Goal: Task Accomplishment & Management: Use online tool/utility

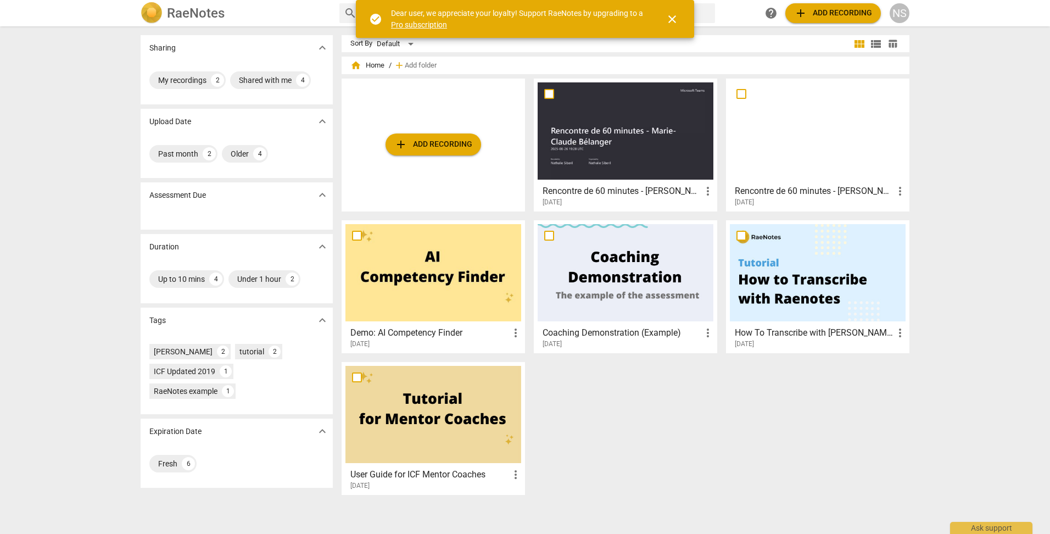
click at [668, 19] on span "close" at bounding box center [672, 19] width 13 height 13
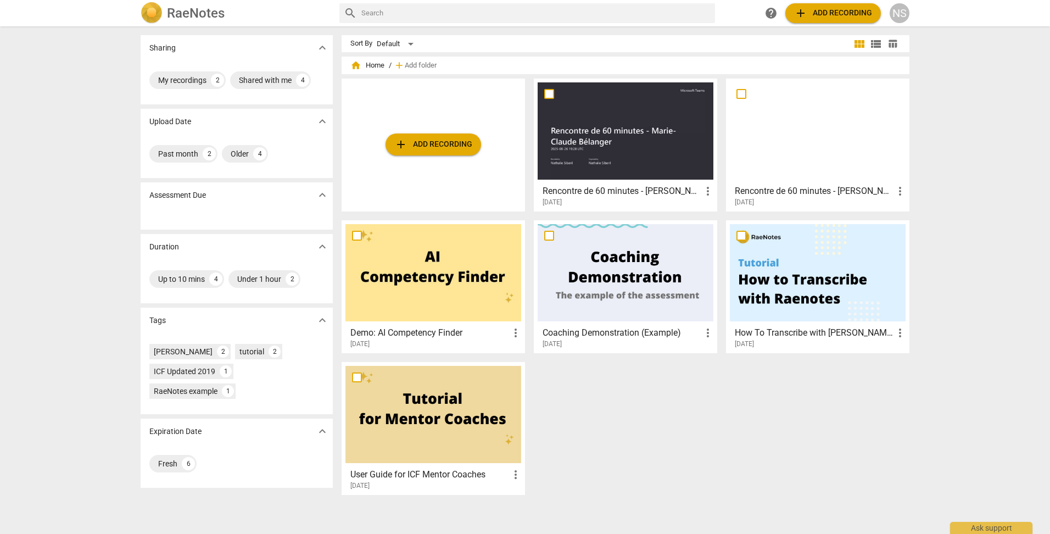
click at [442, 143] on span "add Add recording" at bounding box center [433, 144] width 78 height 13
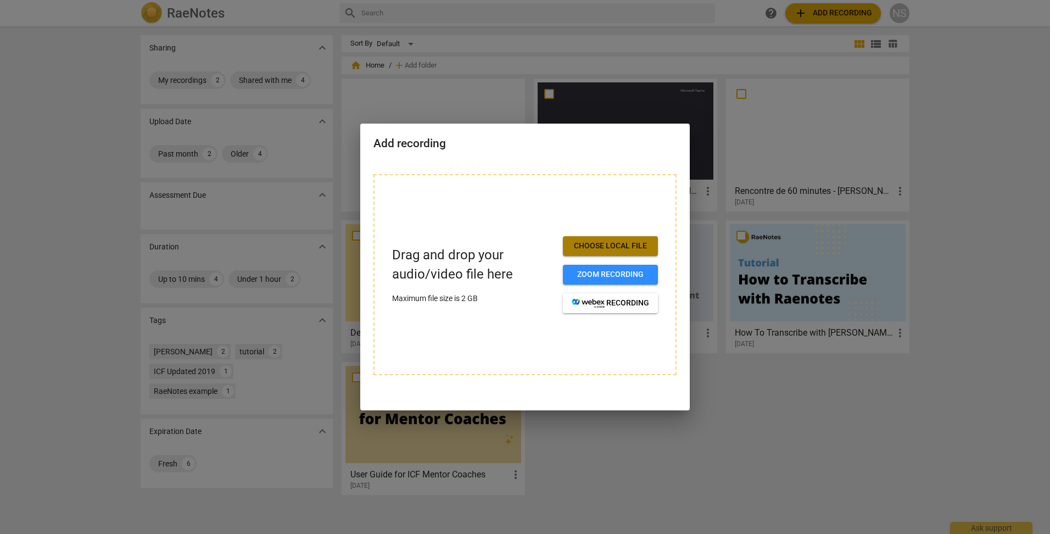
click at [618, 248] on span "Choose local file" at bounding box center [610, 246] width 77 height 11
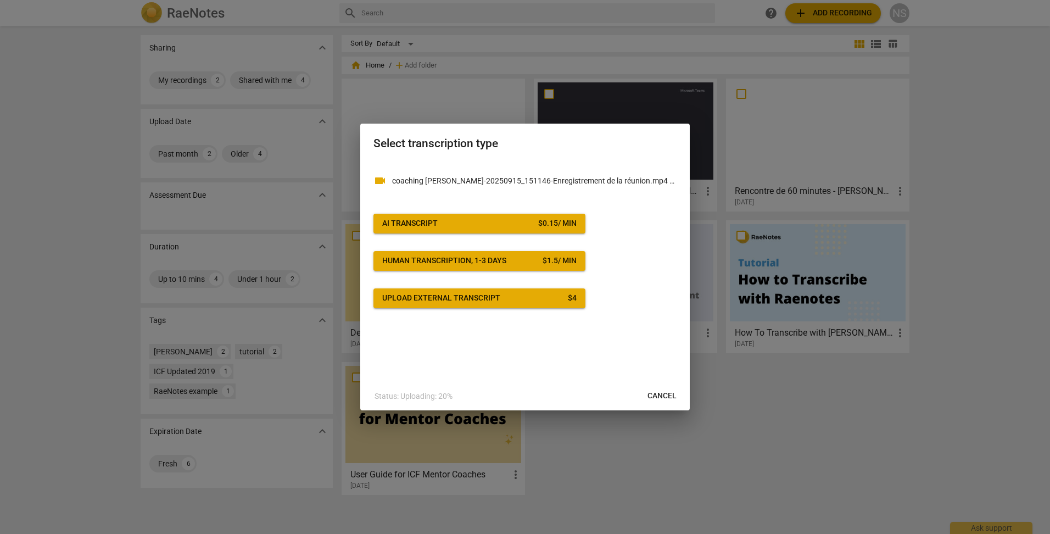
click at [456, 226] on span "AI Transcript $ 0.15 / min" at bounding box center [479, 223] width 194 height 11
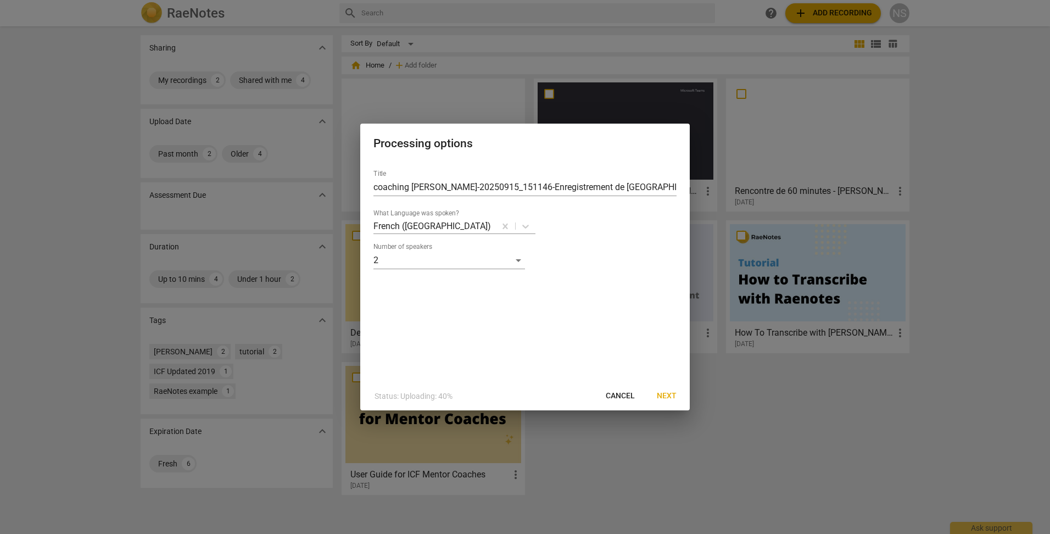
click at [672, 398] on span "Next" at bounding box center [667, 395] width 20 height 11
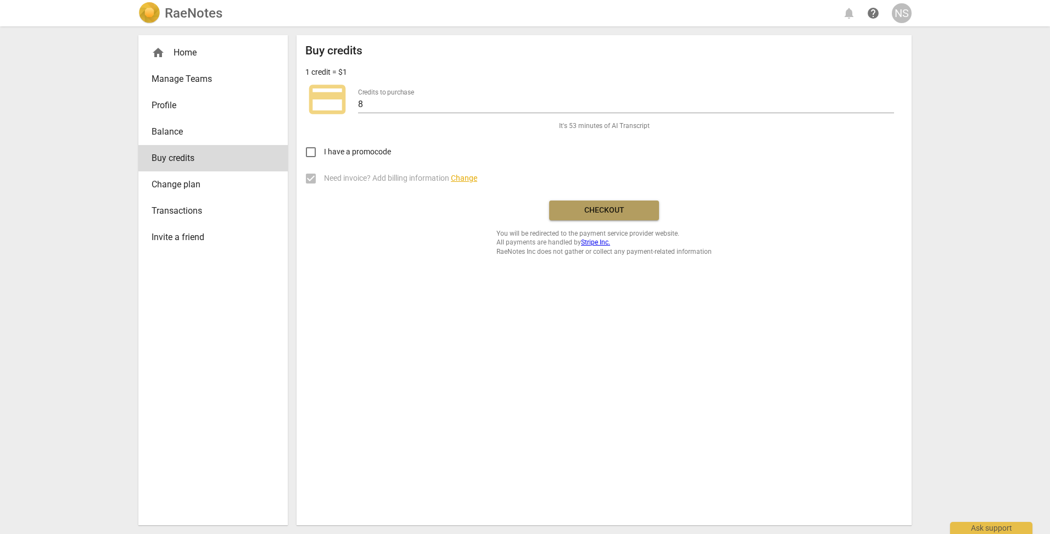
click at [596, 210] on span "Checkout" at bounding box center [604, 210] width 92 height 11
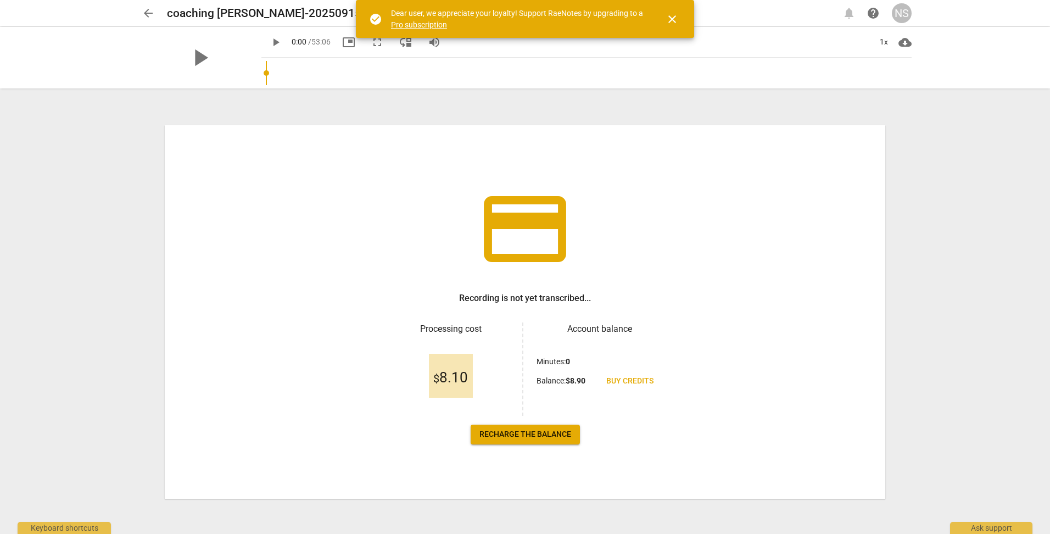
click at [673, 21] on span "close" at bounding box center [672, 19] width 13 height 13
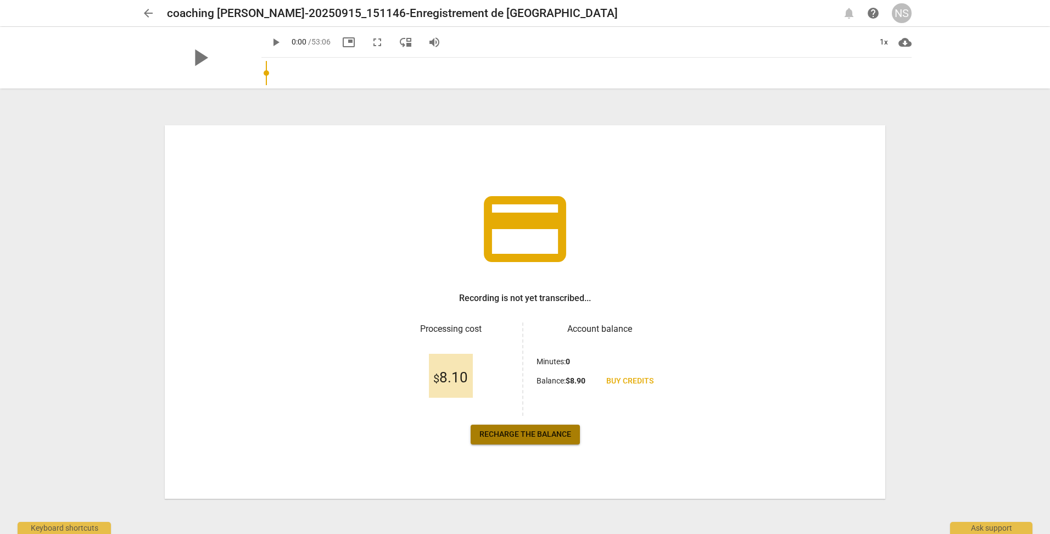
click at [548, 429] on span "Recharge the balance" at bounding box center [525, 434] width 92 height 11
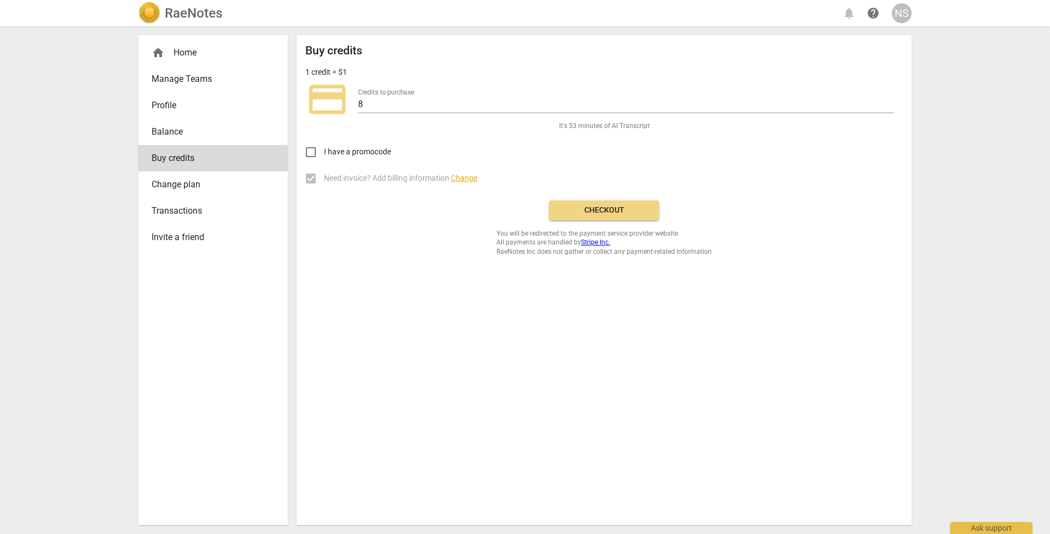
click at [639, 216] on button "Checkout" at bounding box center [604, 210] width 110 height 20
click at [176, 81] on span "Manage Teams" at bounding box center [209, 78] width 114 height 13
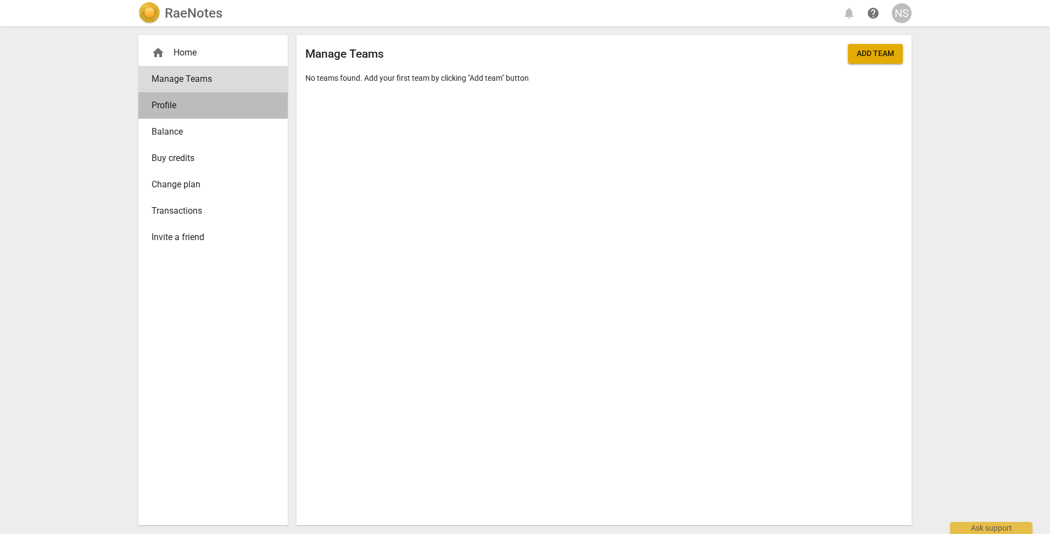
click at [174, 107] on span "Profile" at bounding box center [209, 105] width 114 height 13
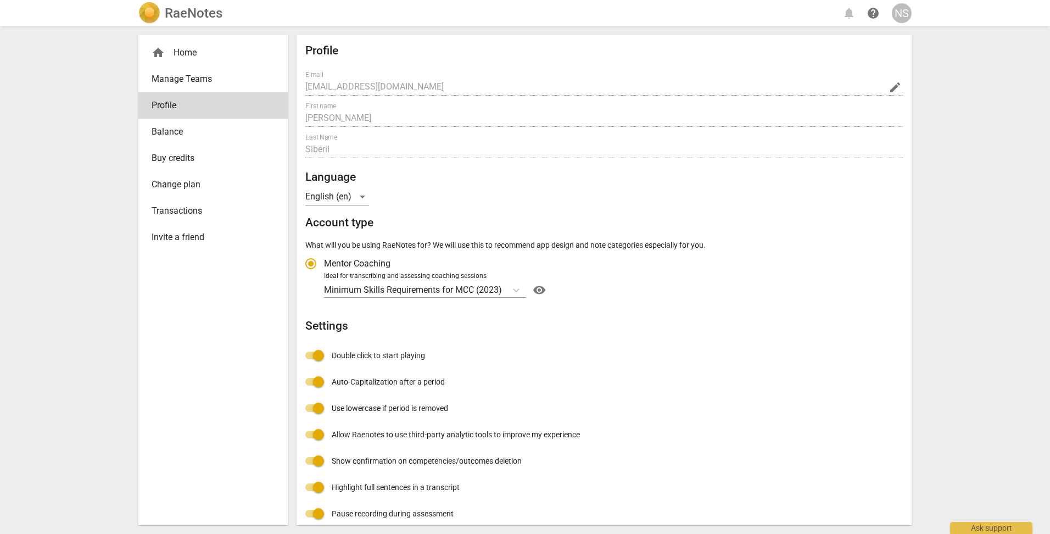
radio input "false"
click at [188, 214] on span "Transactions" at bounding box center [209, 210] width 114 height 13
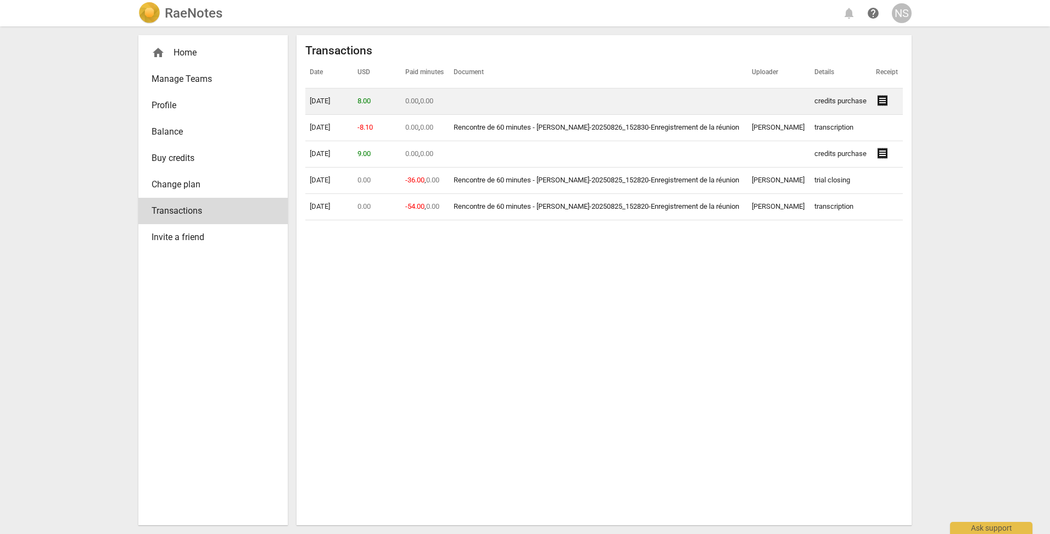
click at [523, 101] on td at bounding box center [598, 101] width 298 height 26
click at [527, 104] on td at bounding box center [598, 101] width 298 height 26
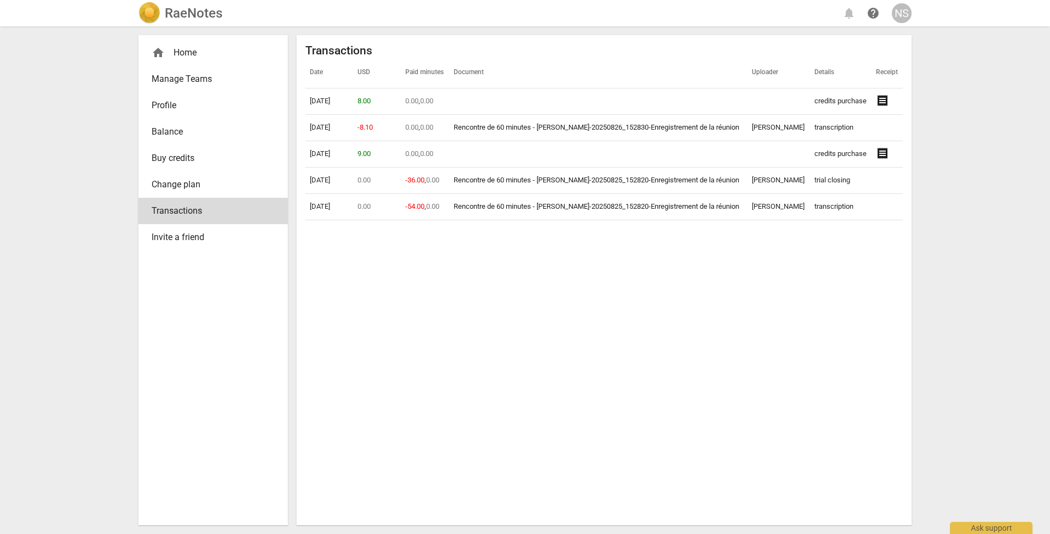
click at [907, 12] on div "NS" at bounding box center [902, 13] width 20 height 20
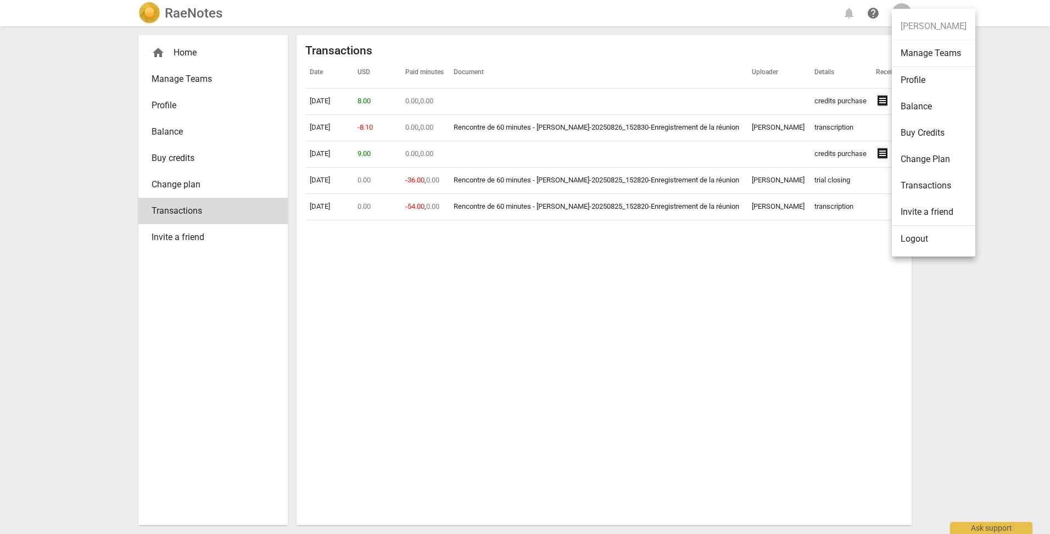
click at [717, 23] on div at bounding box center [525, 267] width 1050 height 534
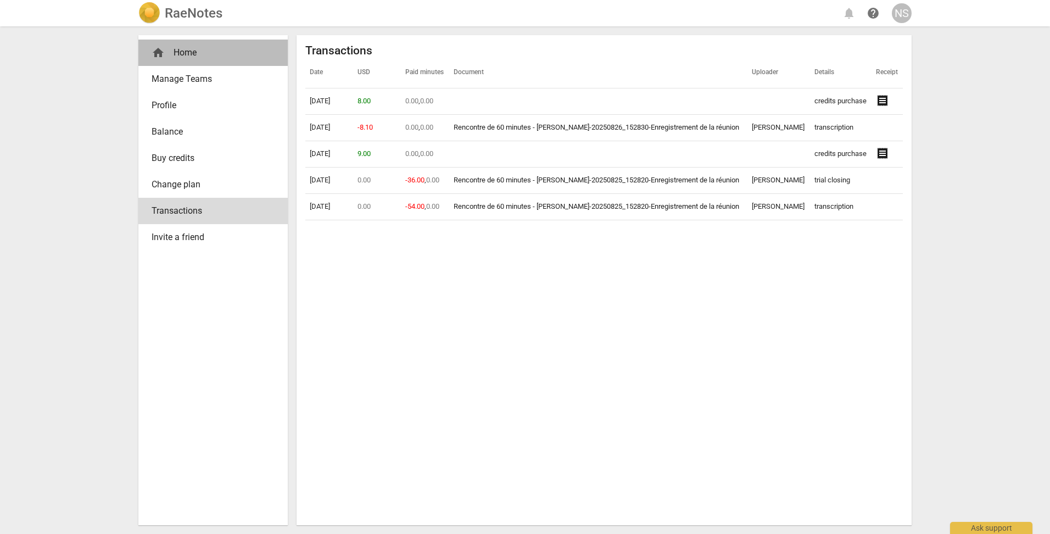
click at [170, 54] on div "home Home" at bounding box center [209, 52] width 114 height 13
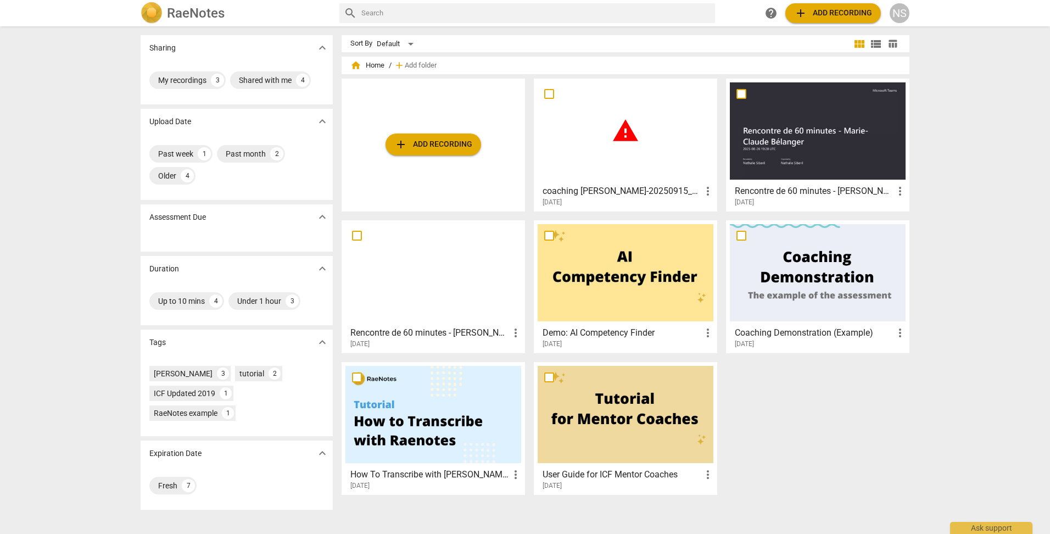
click at [639, 155] on div "warning" at bounding box center [626, 130] width 176 height 97
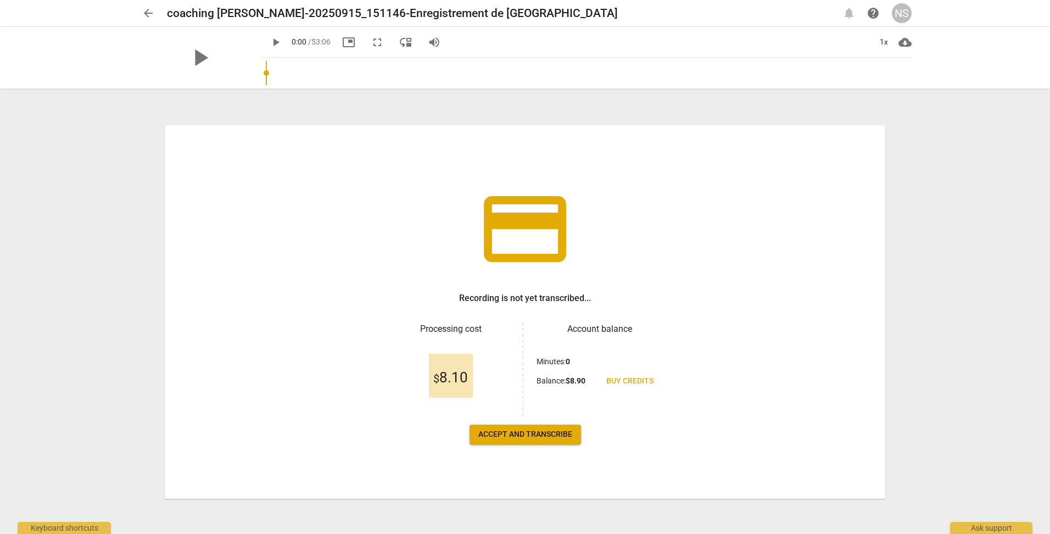
click at [269, 44] on span "play_arrow" at bounding box center [275, 42] width 13 height 13
click at [531, 438] on span "Accept and transcribe" at bounding box center [525, 434] width 94 height 11
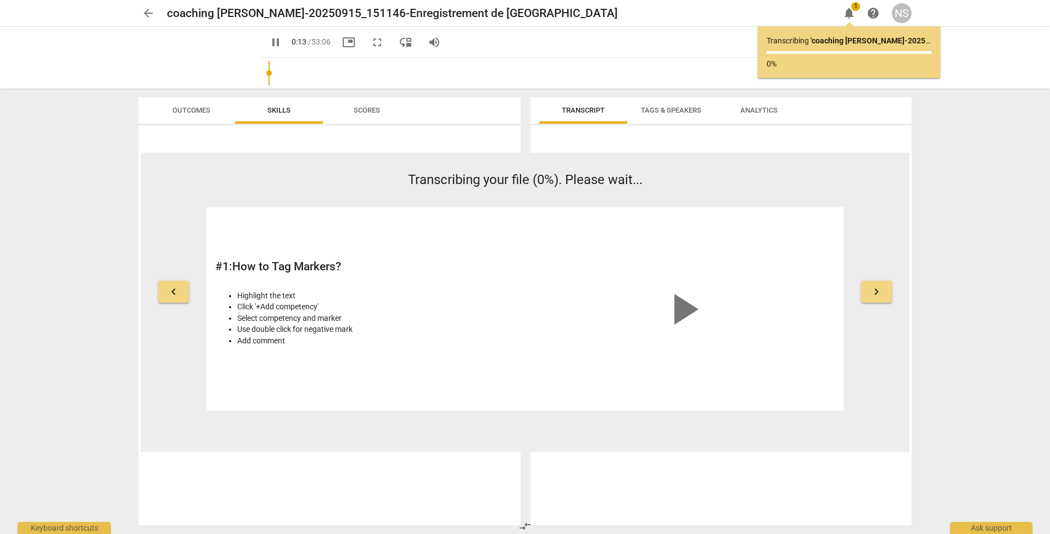
click at [269, 41] on span "pause" at bounding box center [275, 42] width 13 height 13
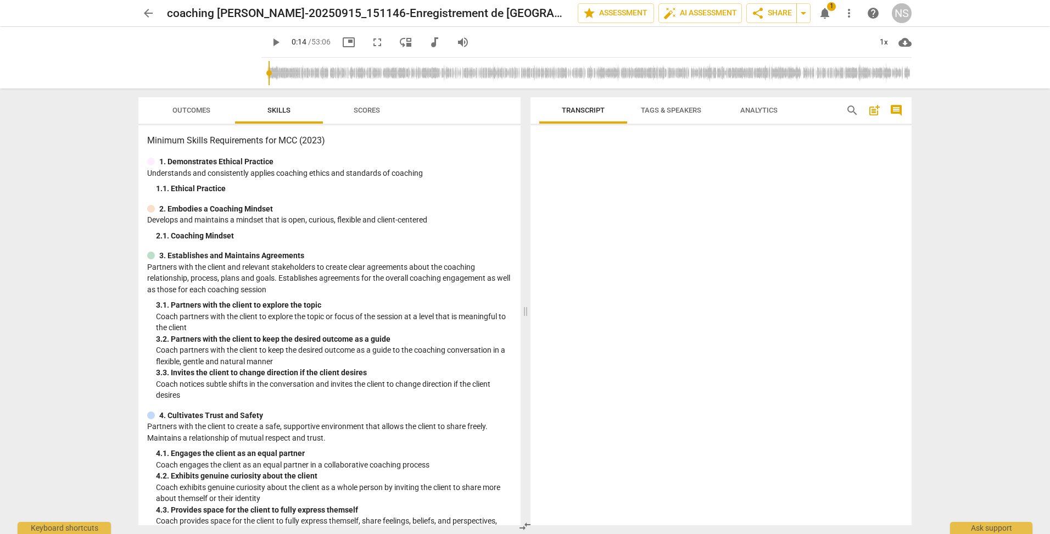
click at [199, 110] on span "Outcomes" at bounding box center [191, 110] width 38 height 8
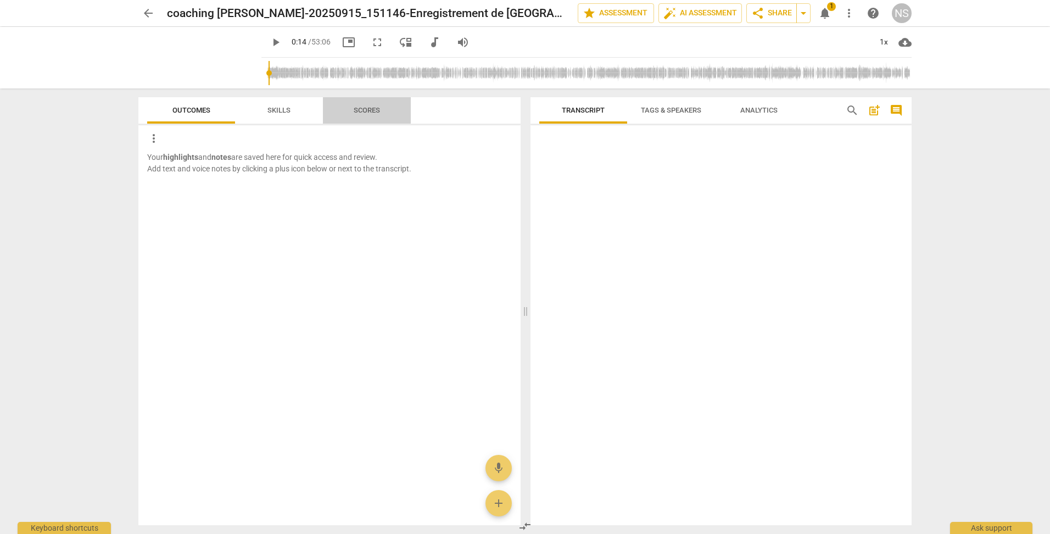
click at [365, 114] on span "Scores" at bounding box center [367, 110] width 26 height 8
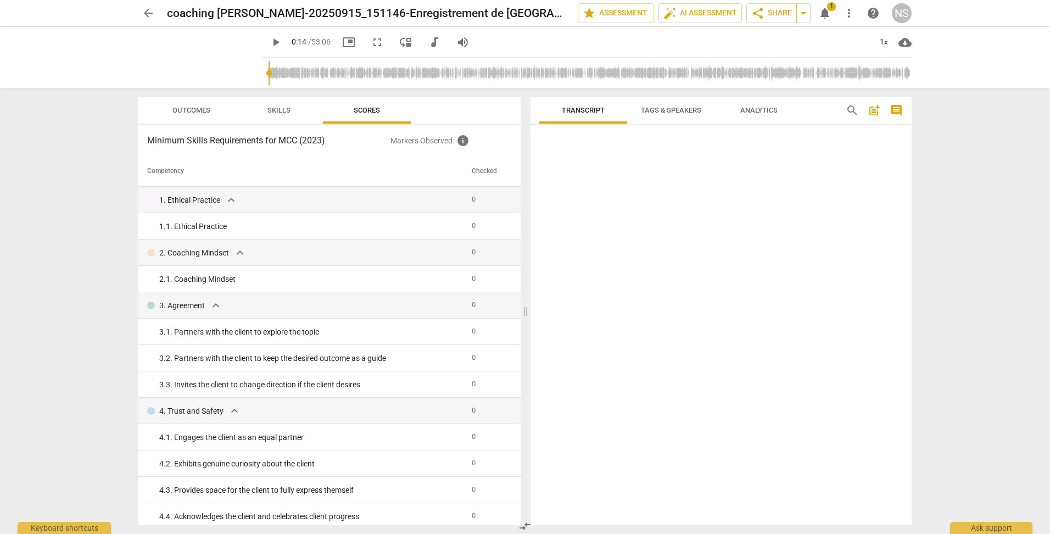
click at [677, 114] on span "Tags & Speakers" at bounding box center [671, 110] width 60 height 8
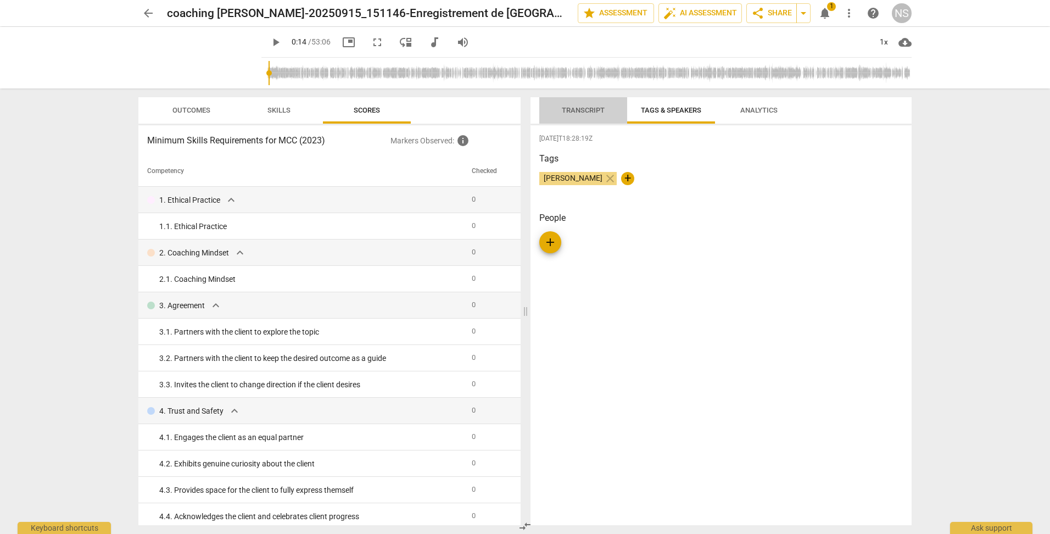
click at [582, 111] on span "Transcript" at bounding box center [583, 110] width 43 height 8
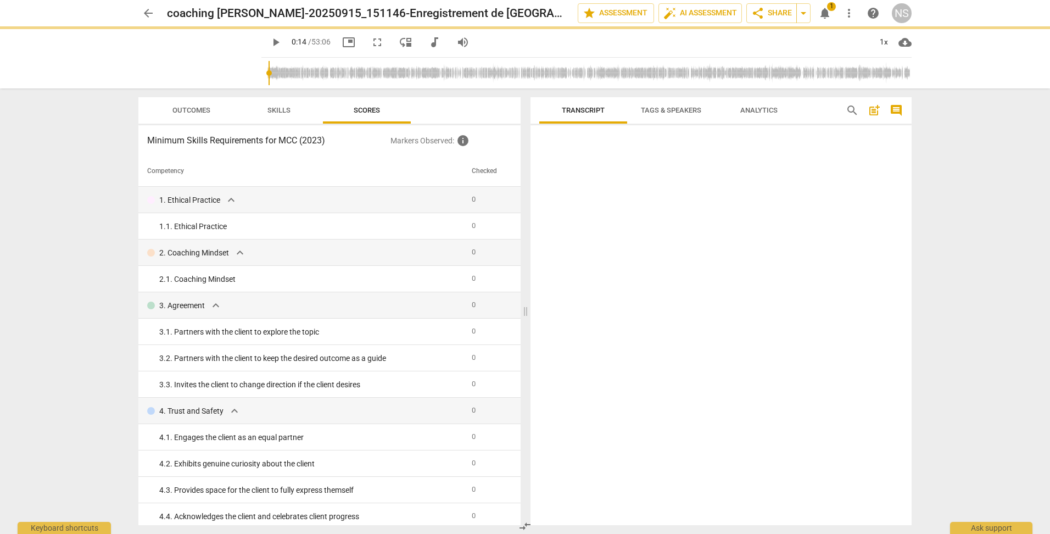
type input "14"
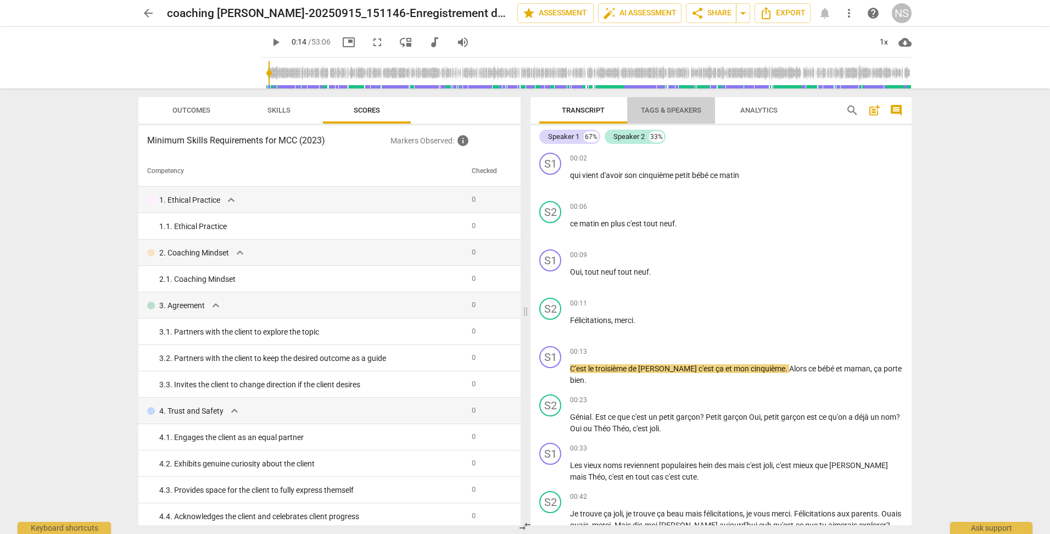
click at [667, 112] on span "Tags & Speakers" at bounding box center [671, 110] width 60 height 8
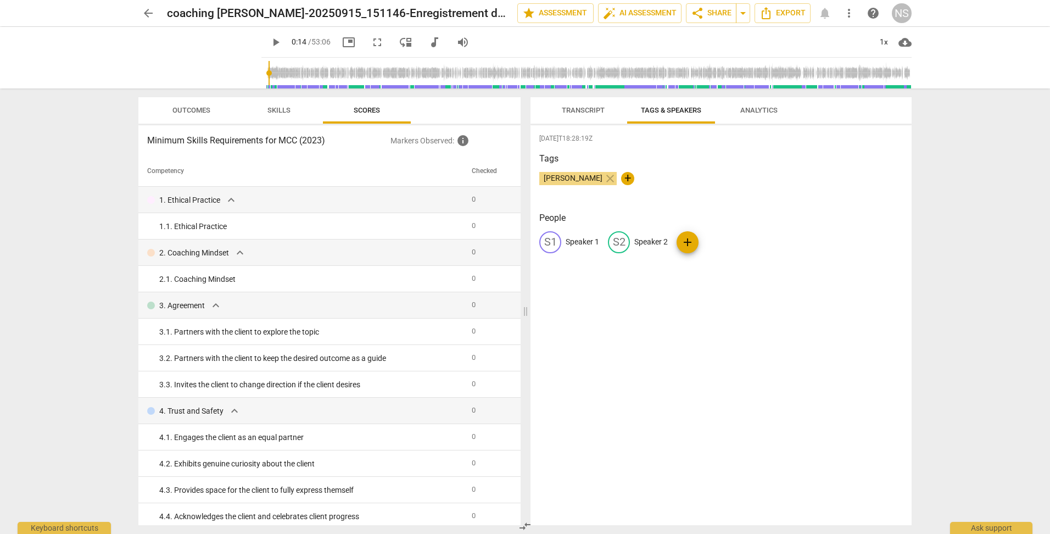
click at [599, 110] on span "Transcript" at bounding box center [583, 110] width 43 height 8
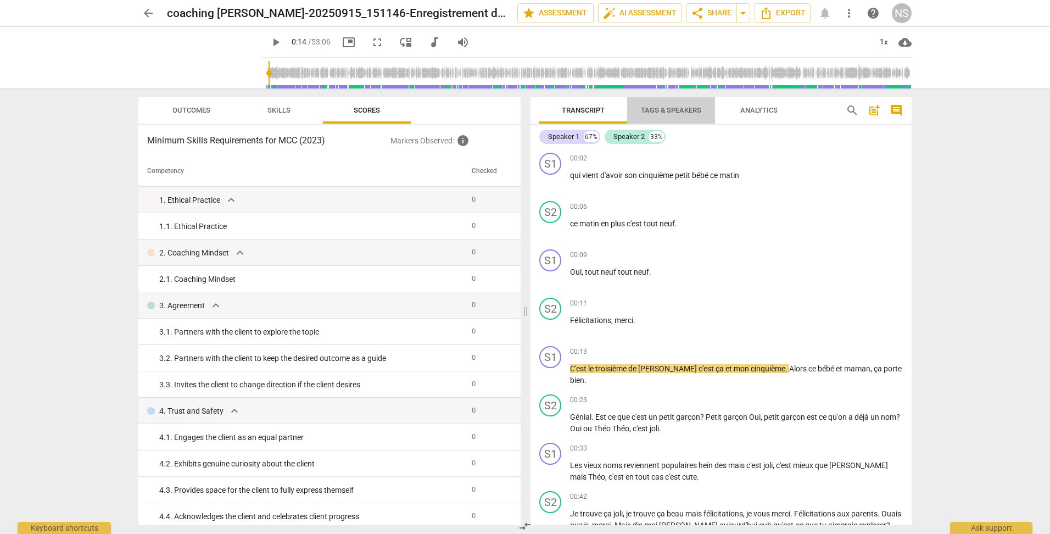
click at [666, 109] on span "Tags & Speakers" at bounding box center [671, 110] width 60 height 8
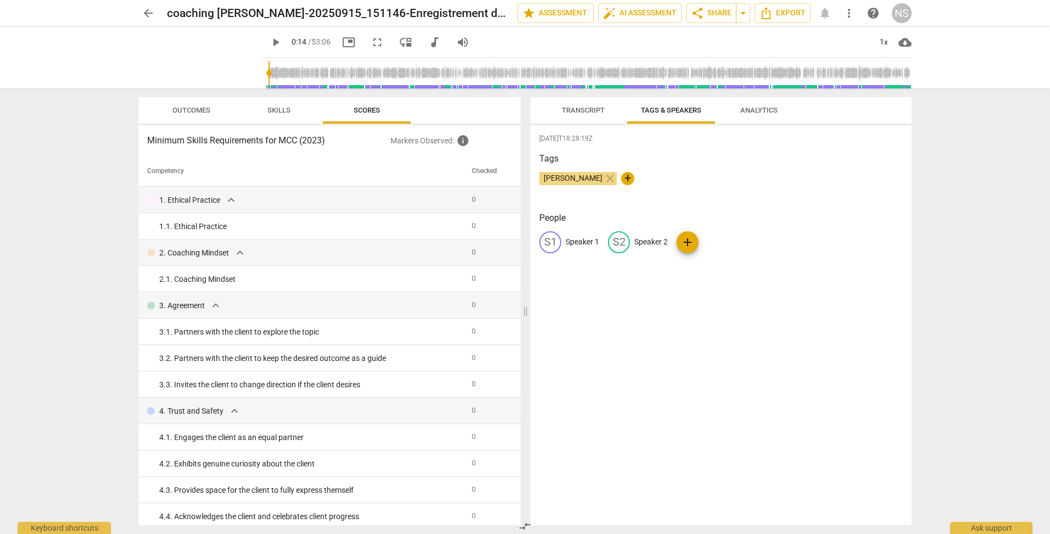
click at [581, 243] on p "Speaker 1" at bounding box center [582, 242] width 33 height 12
type input "[PERSON_NAME]"
click at [708, 242] on p "Speaker 2" at bounding box center [722, 242] width 33 height 12
type input "[PERSON_NAME]"
click at [700, 272] on div "[DATE]T18:28:19Z Tags [PERSON_NAME] close + People [PERSON_NAME] edit [PERSON_N…" at bounding box center [721, 325] width 381 height 400
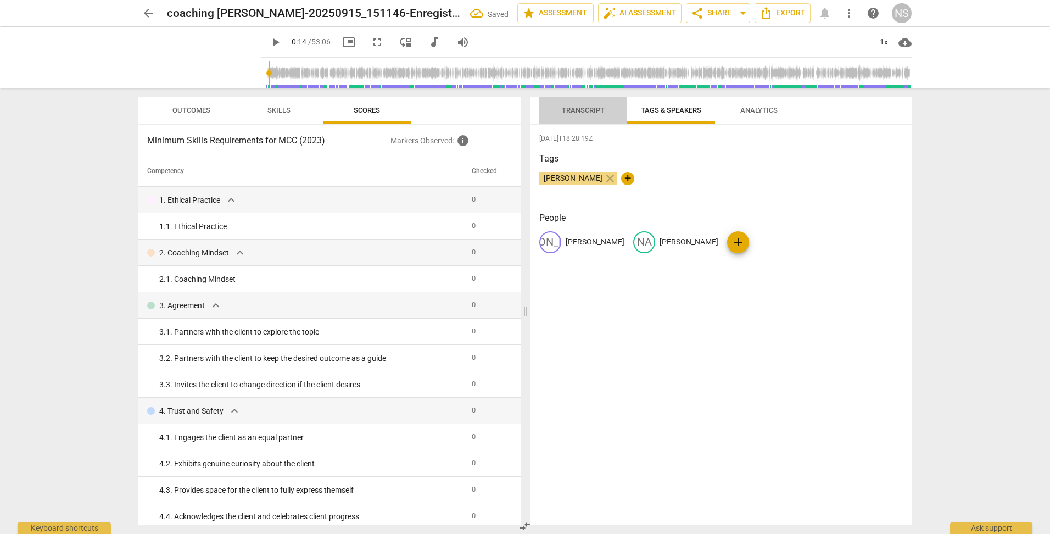
click at [595, 107] on span "Transcript" at bounding box center [583, 110] width 43 height 8
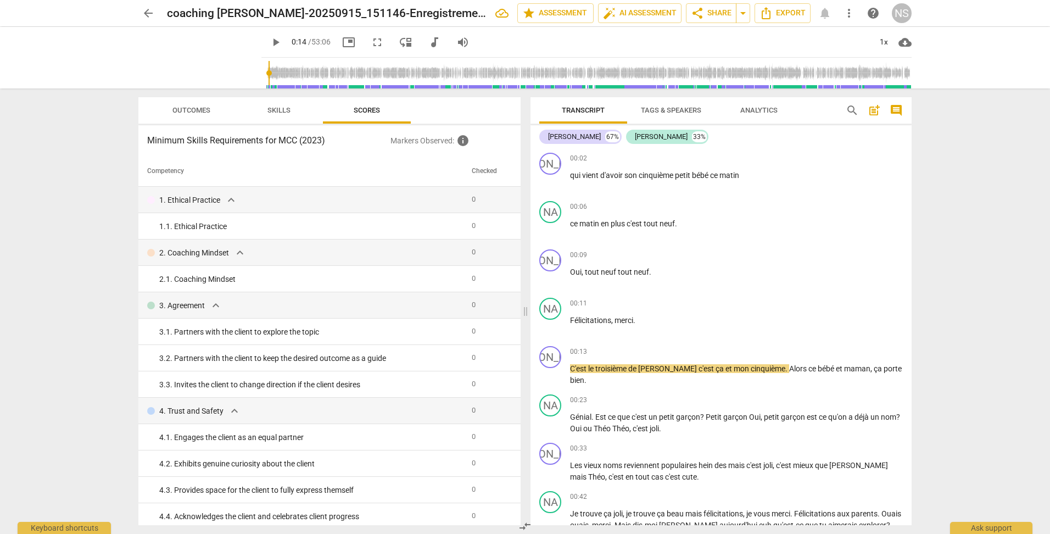
click at [748, 114] on span "Analytics" at bounding box center [758, 110] width 37 height 8
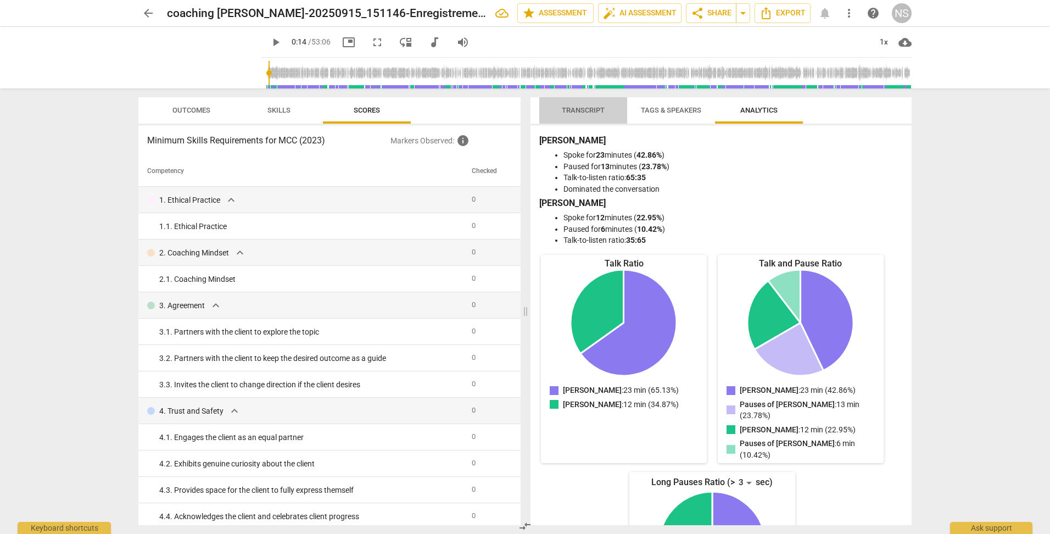
click at [584, 113] on span "Transcript" at bounding box center [583, 110] width 43 height 8
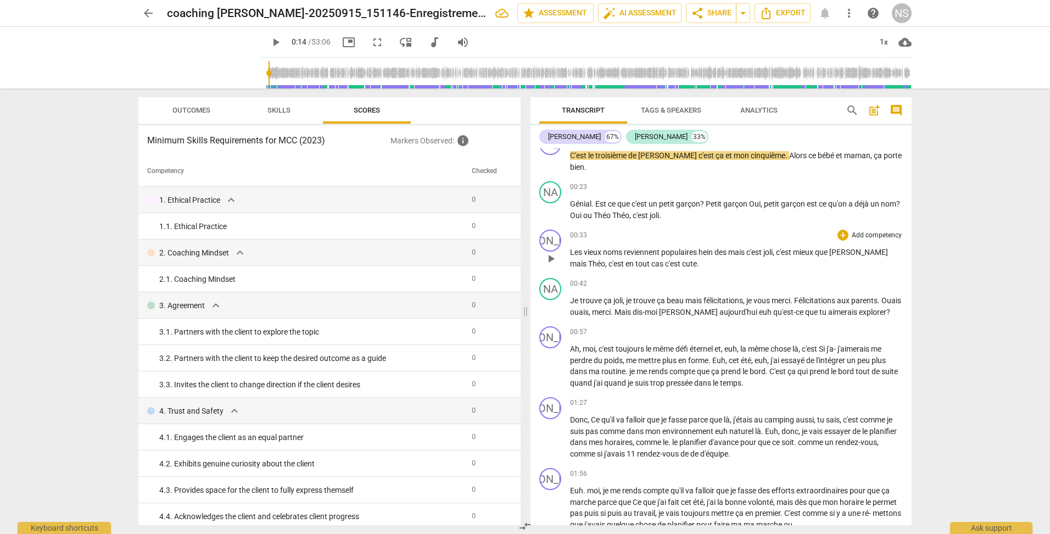
scroll to position [220, 0]
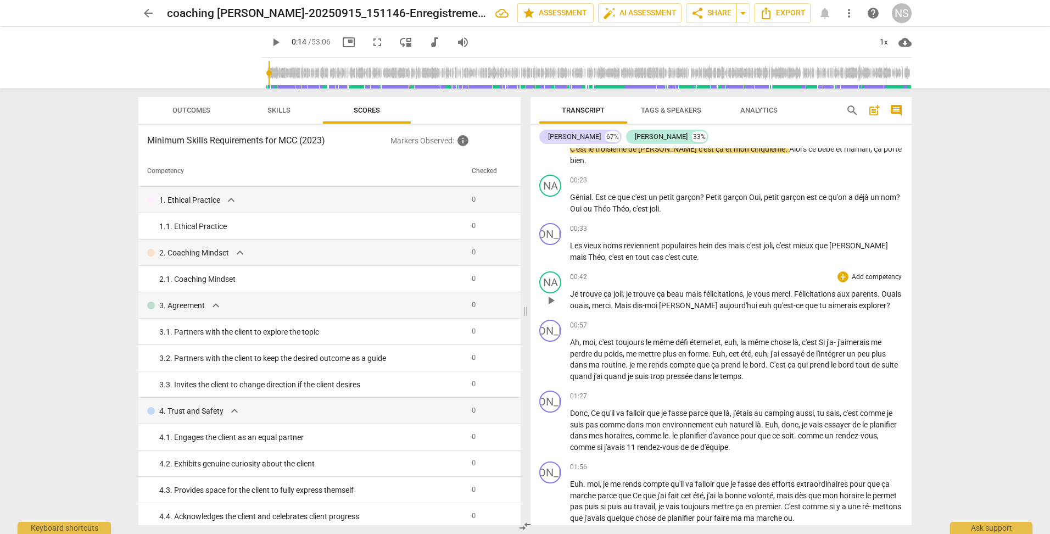
click at [694, 293] on span "mais" at bounding box center [694, 293] width 18 height 9
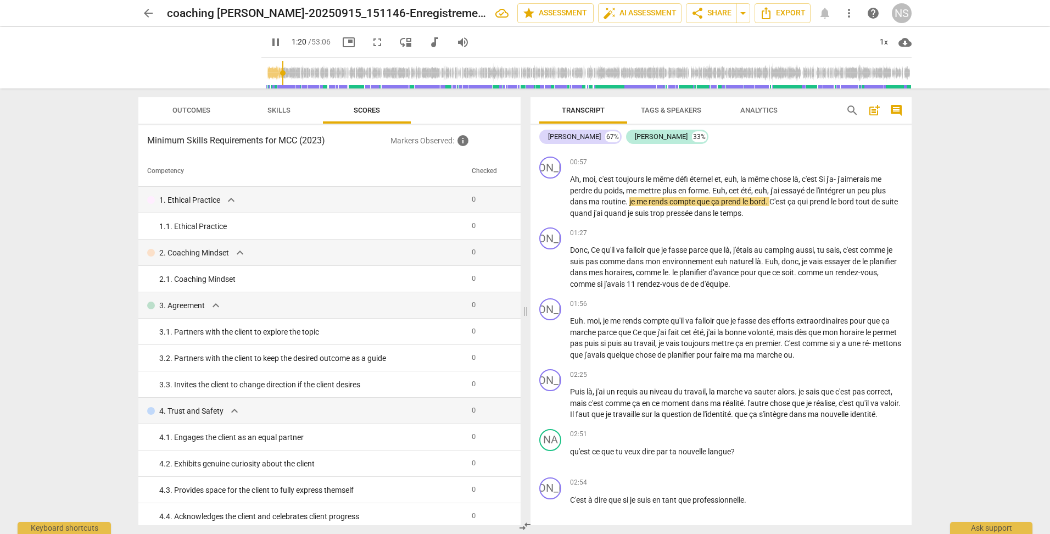
scroll to position [384, 0]
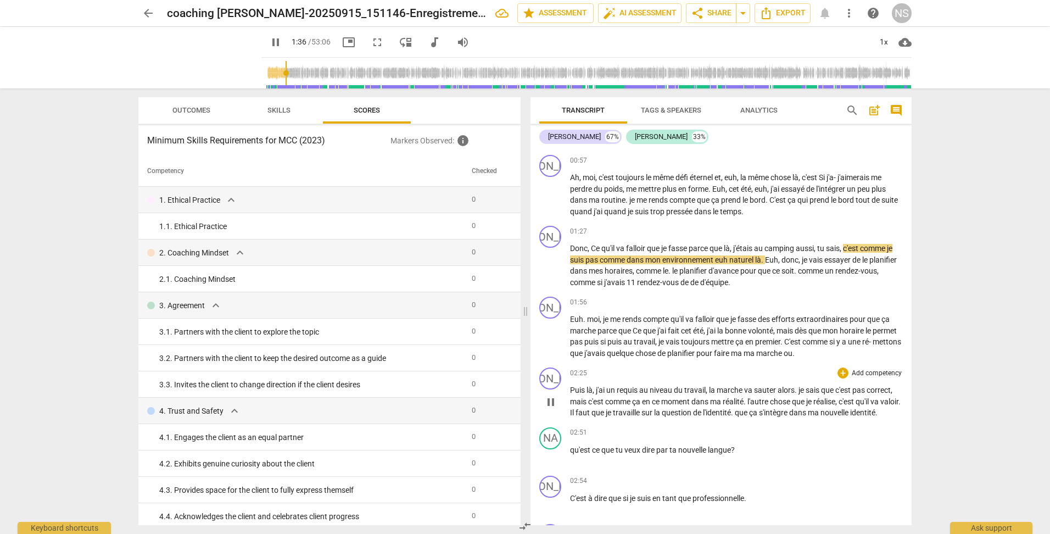
click at [576, 410] on span "Il" at bounding box center [572, 412] width 5 height 9
click at [589, 398] on span "c'est" at bounding box center [596, 401] width 17 height 9
click at [613, 415] on span "je" at bounding box center [609, 412] width 7 height 9
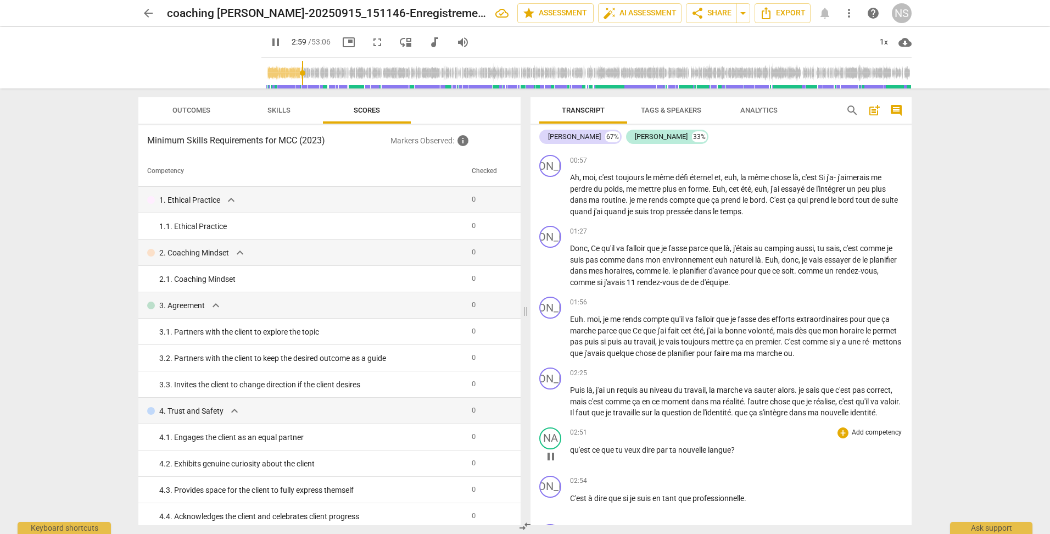
click at [714, 450] on div "02:51 + Add competency keyboard_arrow_right qu'est ce que tu veux dire par ta n…" at bounding box center [736, 447] width 333 height 40
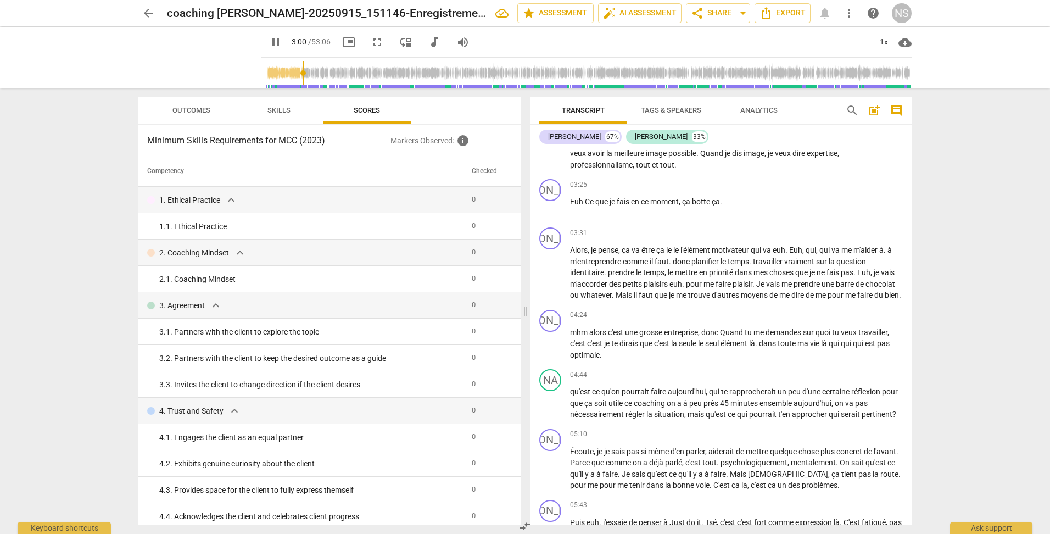
click at [714, 462] on div "JO play_arrow pause 05:10 + Add competency keyboard_arrow_right Écoute , je je …" at bounding box center [721, 460] width 381 height 71
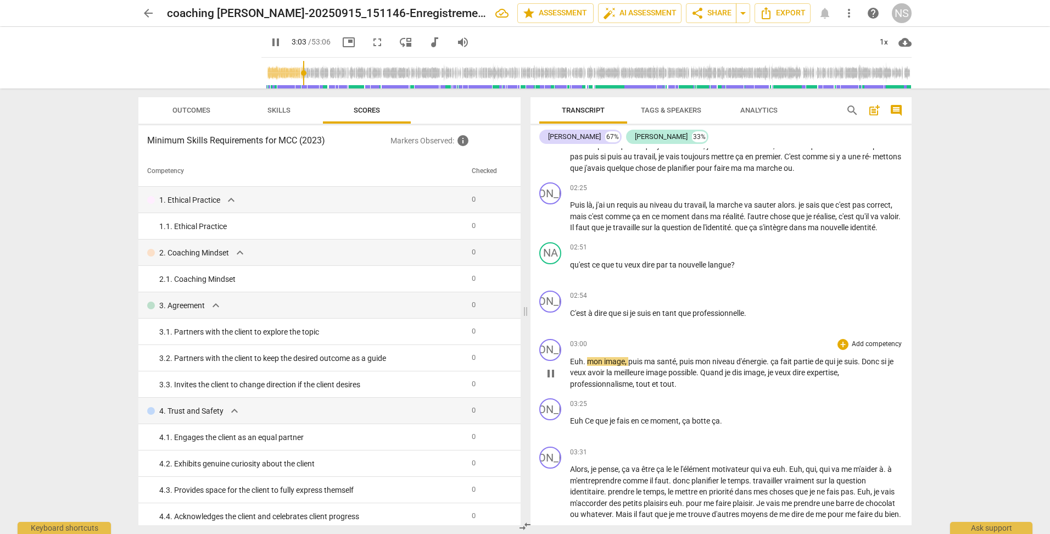
scroll to position [569, 0]
click at [725, 270] on span "langue" at bounding box center [719, 265] width 23 height 9
click at [697, 270] on span "nouvelle" at bounding box center [693, 265] width 30 height 9
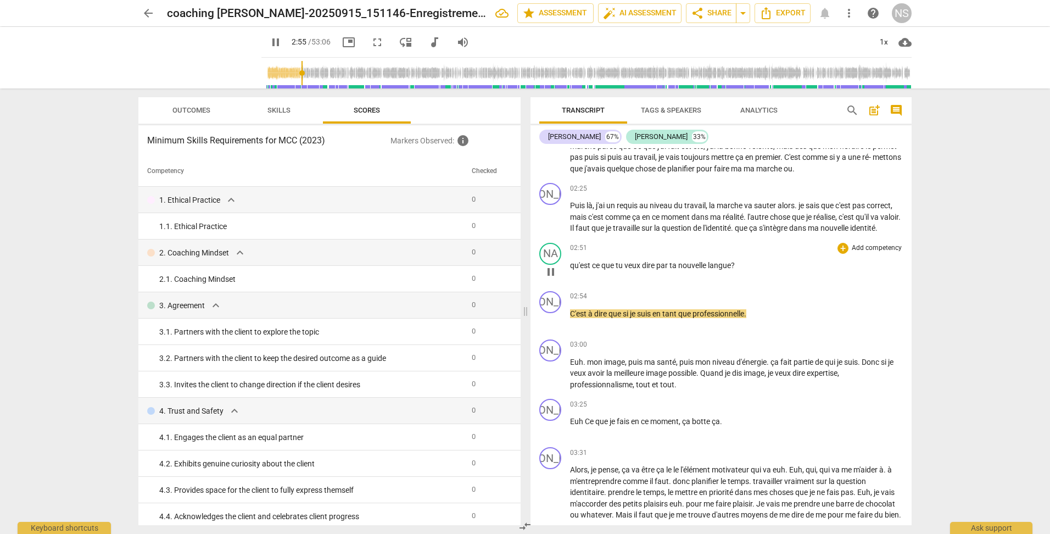
click at [697, 270] on span "nouvelle" at bounding box center [693, 265] width 30 height 9
click at [714, 270] on span "langue" at bounding box center [719, 265] width 23 height 9
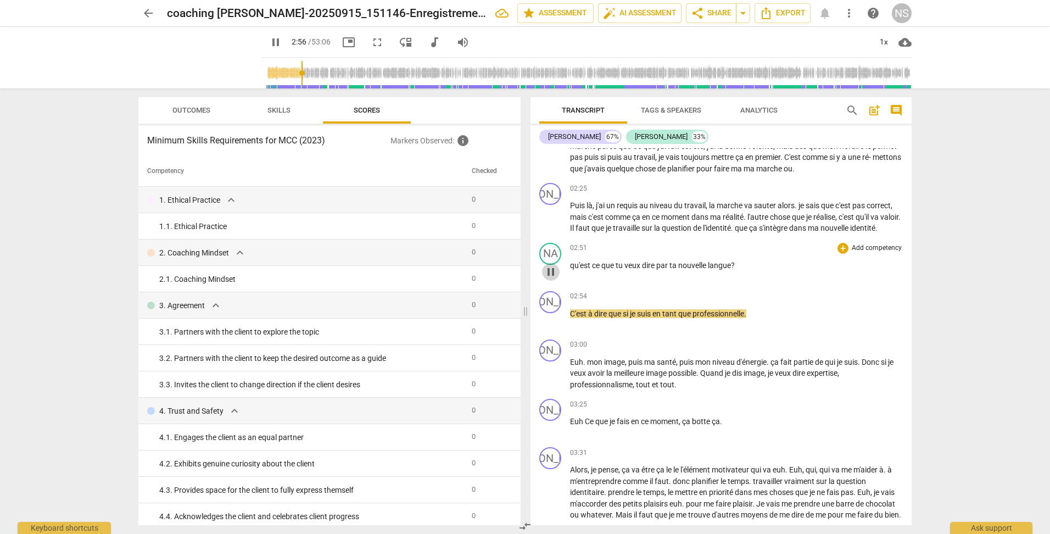
click at [549, 278] on span "pause" at bounding box center [550, 271] width 13 height 13
type input "177"
click at [724, 270] on span "langue" at bounding box center [719, 265] width 23 height 9
click at [722, 270] on span "langue" at bounding box center [719, 265] width 23 height 9
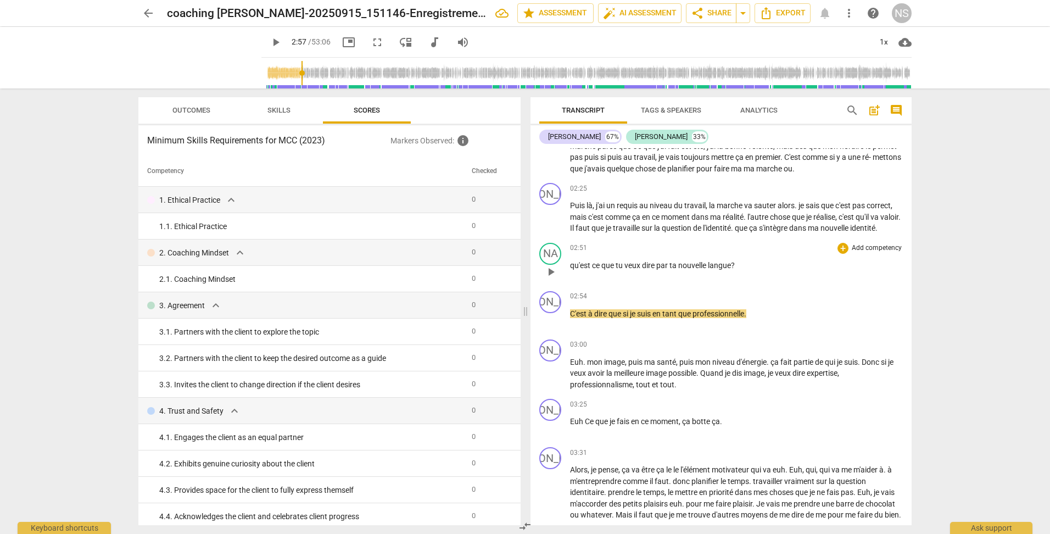
click at [717, 270] on span "langue" at bounding box center [719, 265] width 23 height 9
click at [711, 270] on span "langue" at bounding box center [719, 265] width 23 height 9
click at [781, 299] on div "JO play_arrow pause 02:54 + Add competency keyboard_arrow_right C'est à dire qu…" at bounding box center [721, 311] width 381 height 48
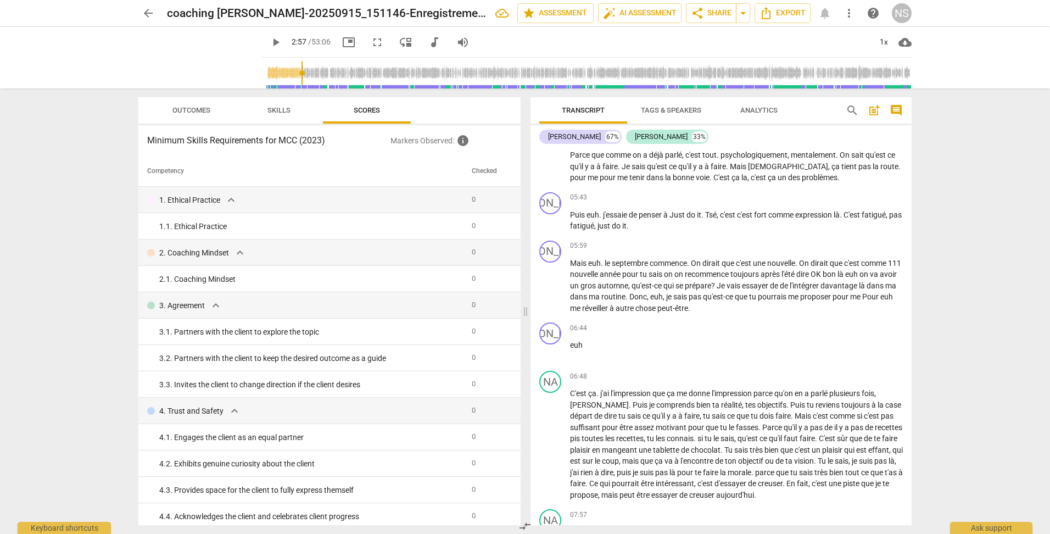
scroll to position [1173, 0]
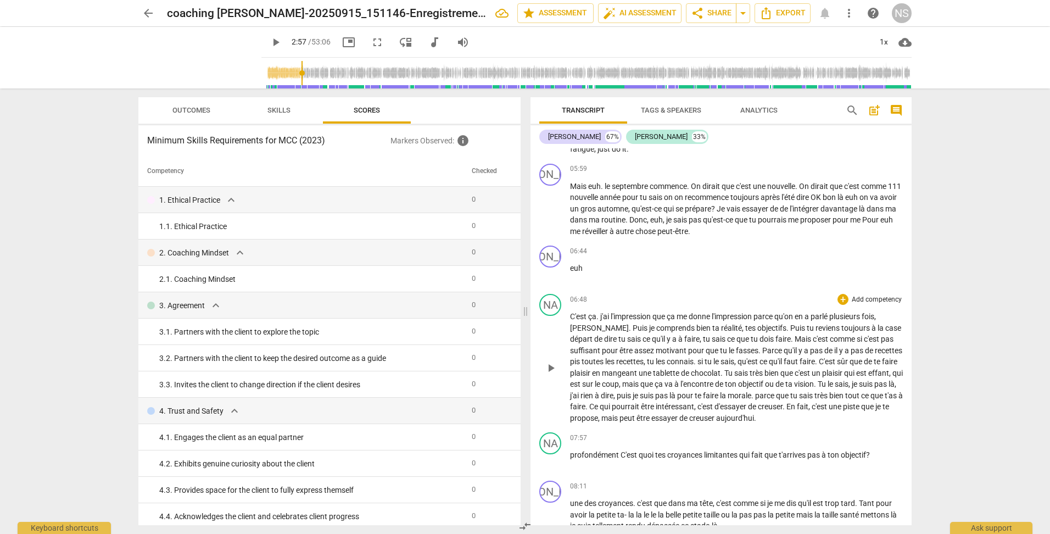
click at [629, 332] on span "." at bounding box center [631, 327] width 4 height 9
click at [868, 377] on span "effant" at bounding box center [878, 372] width 21 height 9
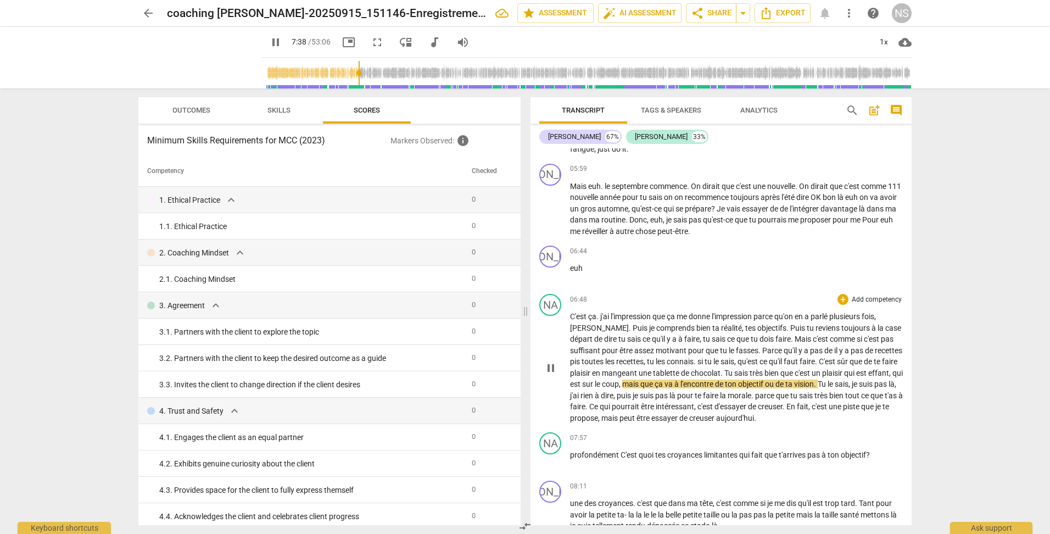
click at [868, 377] on span "effant" at bounding box center [878, 372] width 21 height 9
click at [889, 377] on span "," at bounding box center [890, 372] width 3 height 9
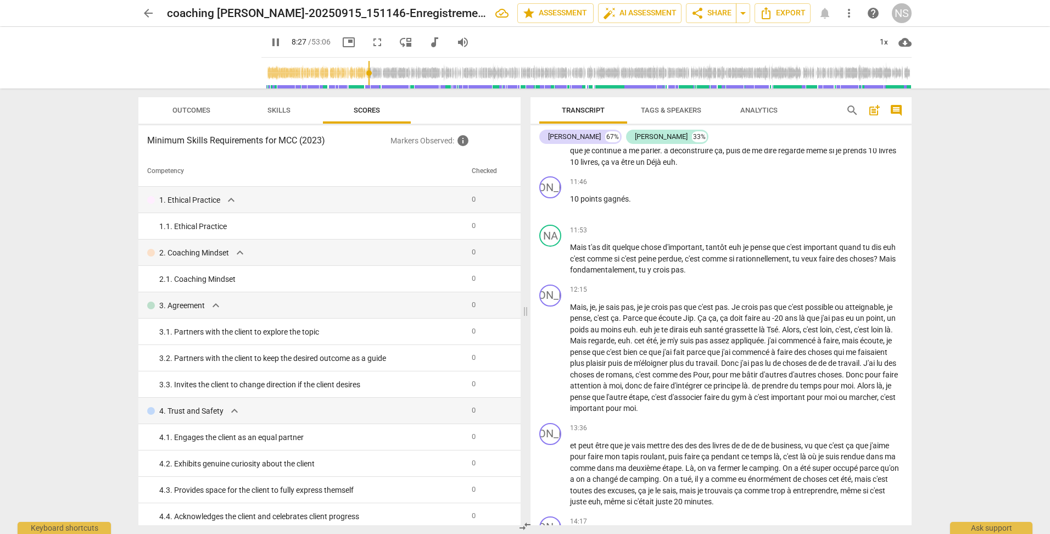
scroll to position [1997, 0]
click at [269, 43] on span "pause" at bounding box center [275, 42] width 13 height 13
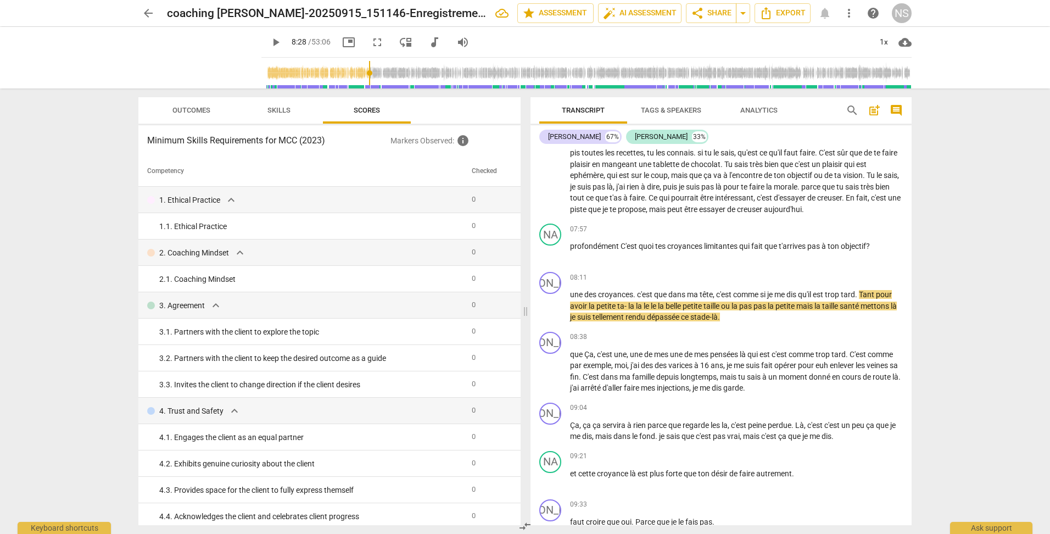
scroll to position [1283, 0]
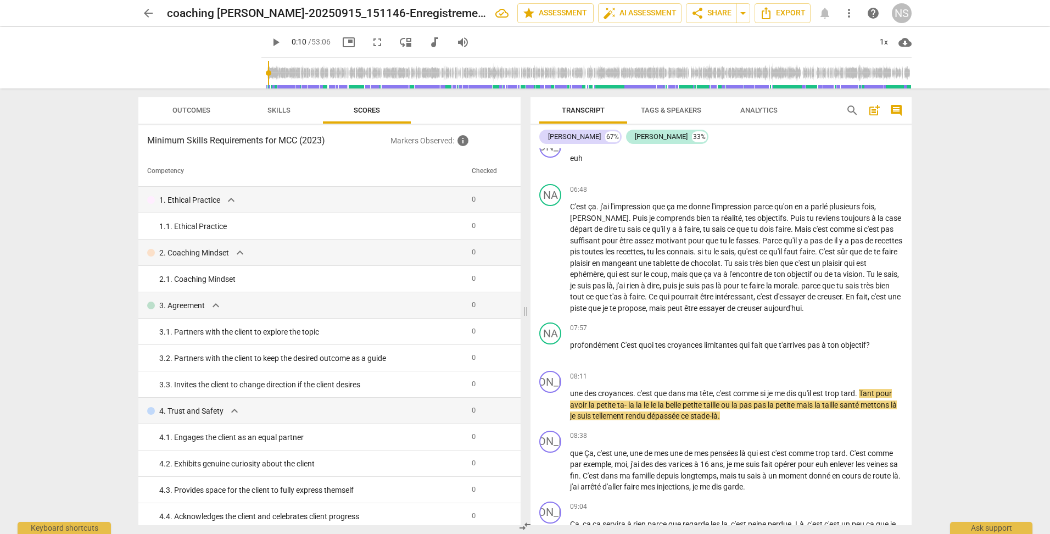
drag, startPoint x: 359, startPoint y: 76, endPoint x: 255, endPoint y: 79, distance: 103.8
type input "10"
click at [266, 79] on input "range" at bounding box center [589, 72] width 646 height 35
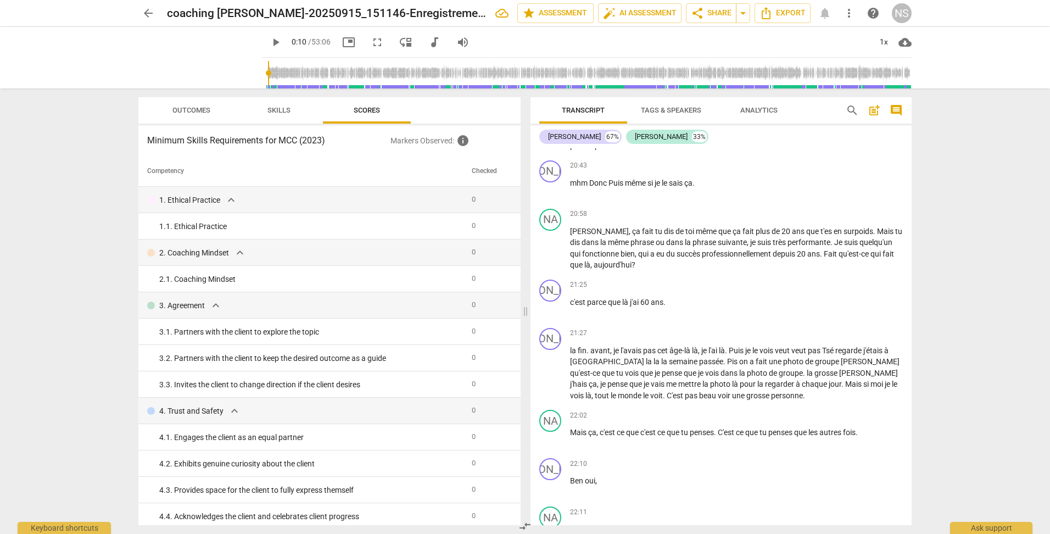
scroll to position [3688, 0]
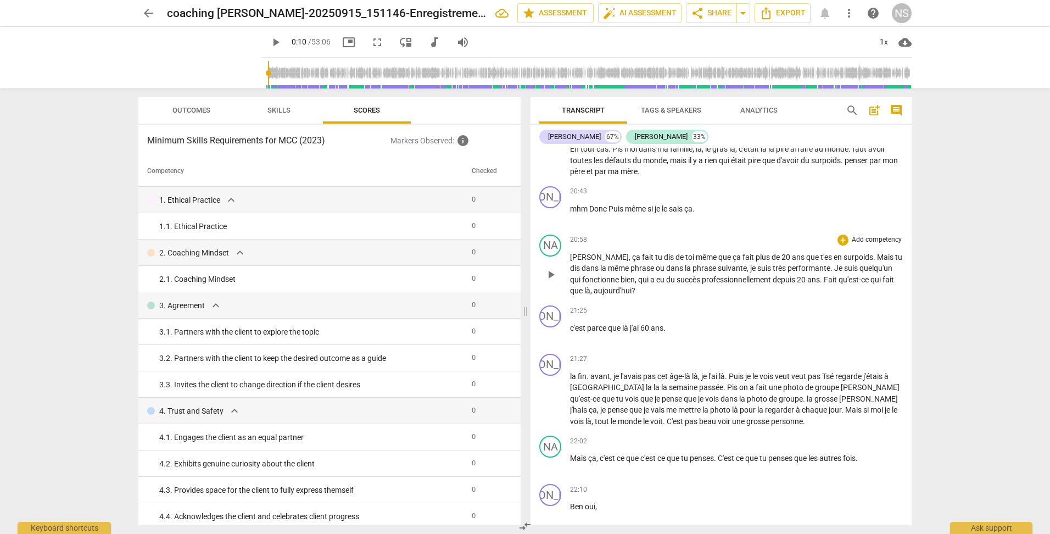
click at [586, 261] on span "[PERSON_NAME]" at bounding box center [599, 257] width 59 height 9
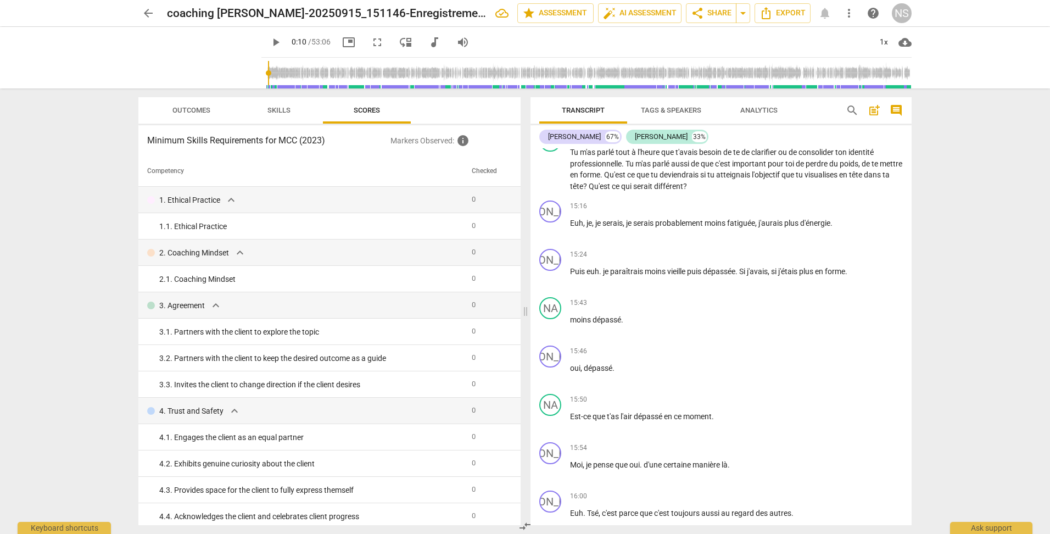
scroll to position [2535, 0]
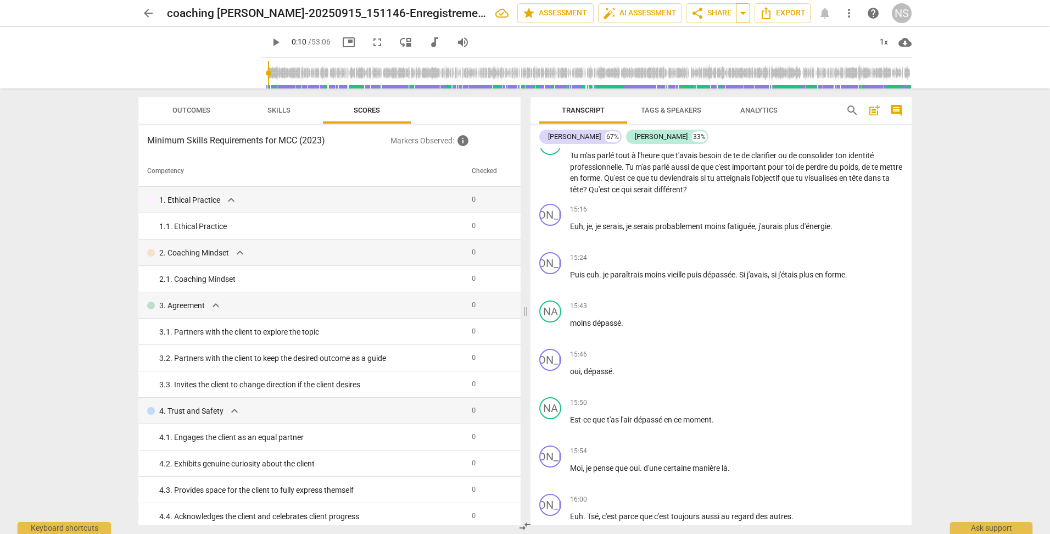
click at [741, 17] on span "arrow_drop_down" at bounding box center [742, 13] width 13 height 13
click at [725, 15] on span "share Share" at bounding box center [711, 13] width 41 height 13
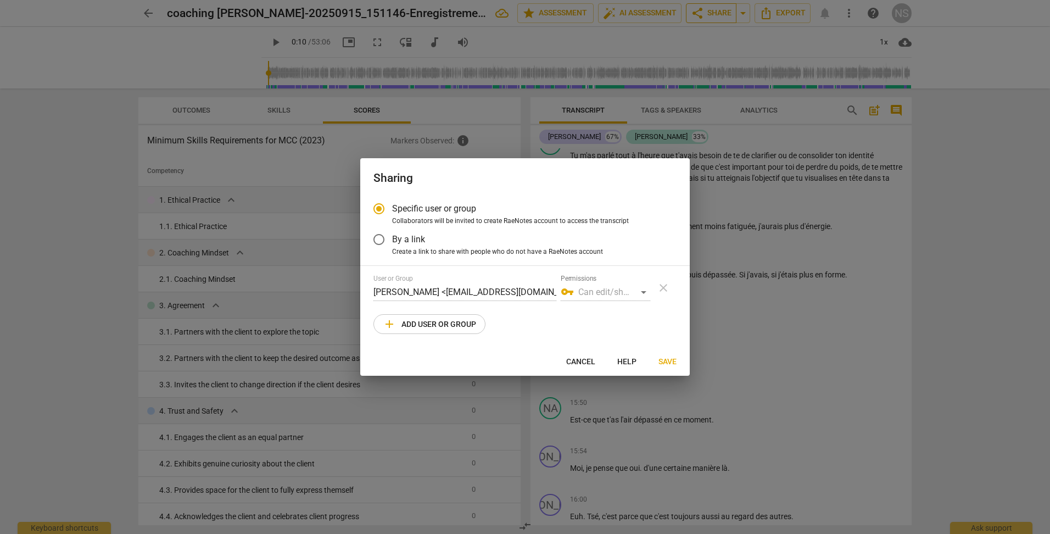
radio input "false"
click at [376, 237] on input "By a link" at bounding box center [379, 239] width 26 height 26
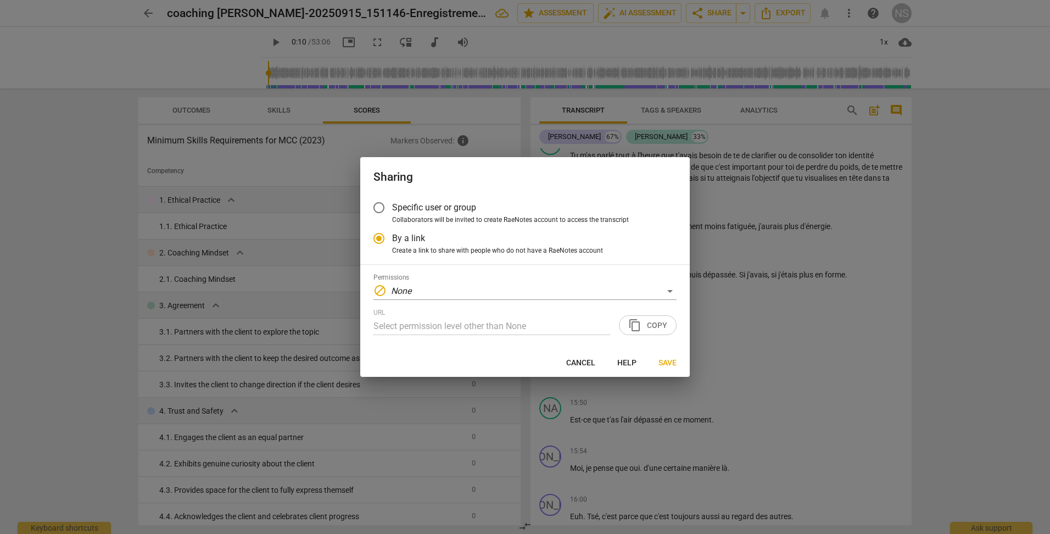
click at [500, 252] on span "Create a link to share with people who do not have a RaeNotes account" at bounding box center [497, 251] width 211 height 10
click at [0, 0] on input "Create a link to share with people who do not have a RaeNotes account" at bounding box center [0, 0] width 0 height 0
click at [666, 288] on div "block None" at bounding box center [524, 291] width 303 height 18
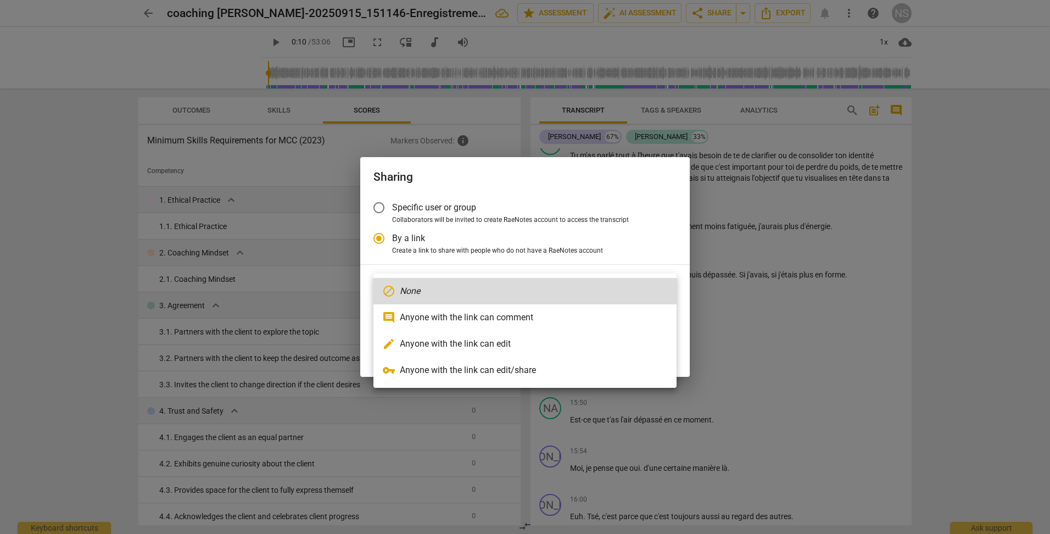
click at [590, 314] on li "comment Anyone with the link can comment" at bounding box center [524, 317] width 303 height 26
radio input "false"
type input "[URL][DOMAIN_NAME]"
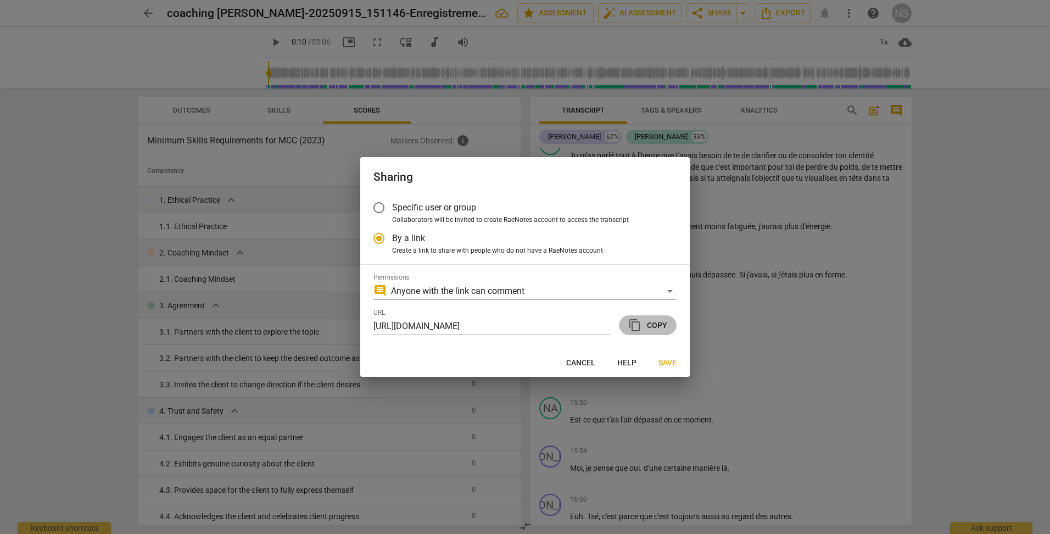
click at [651, 325] on span "content_copy Copy" at bounding box center [647, 325] width 39 height 13
click at [671, 364] on span "Save" at bounding box center [667, 363] width 18 height 11
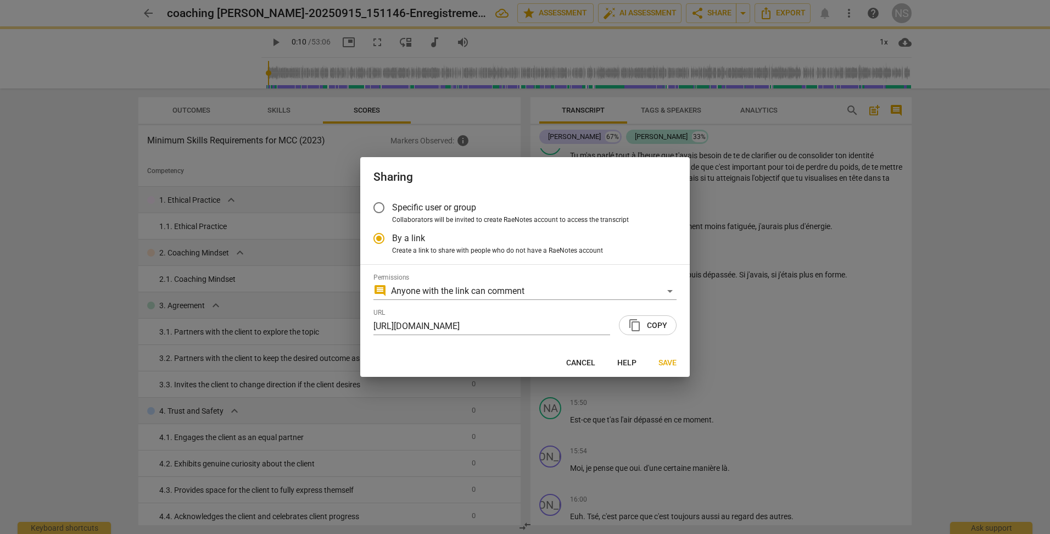
radio input "false"
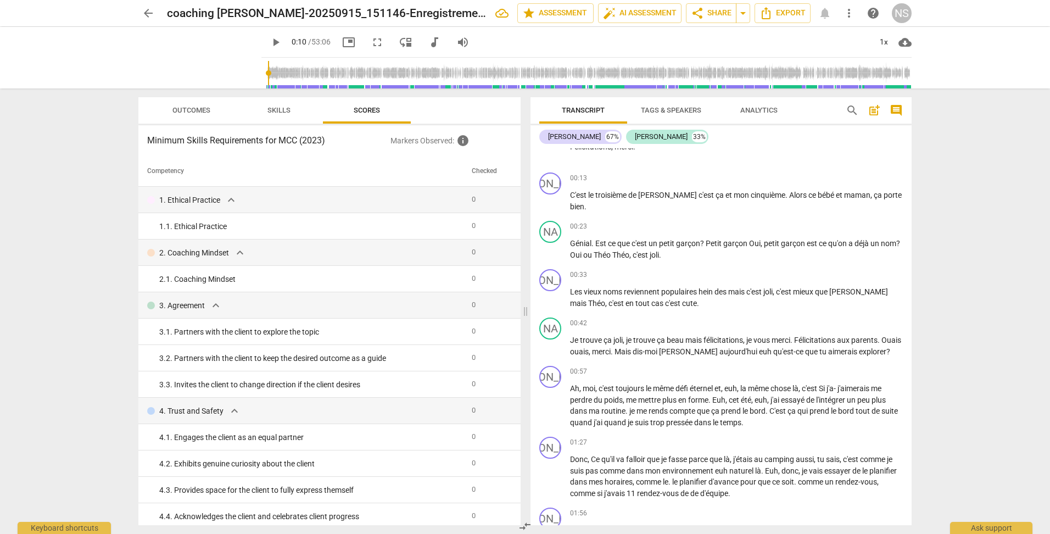
scroll to position [0, 0]
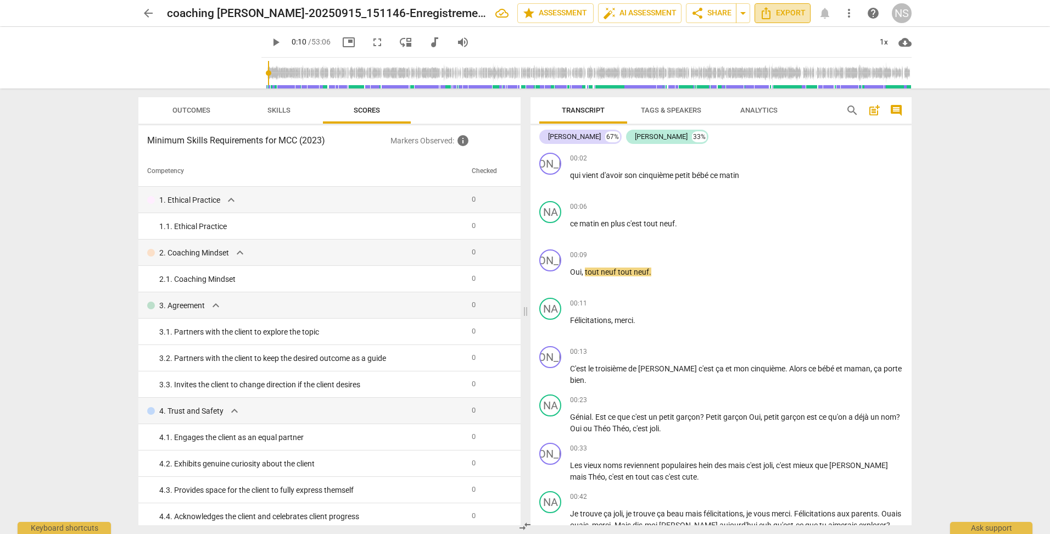
click at [774, 15] on span "Export" at bounding box center [783, 13] width 46 height 13
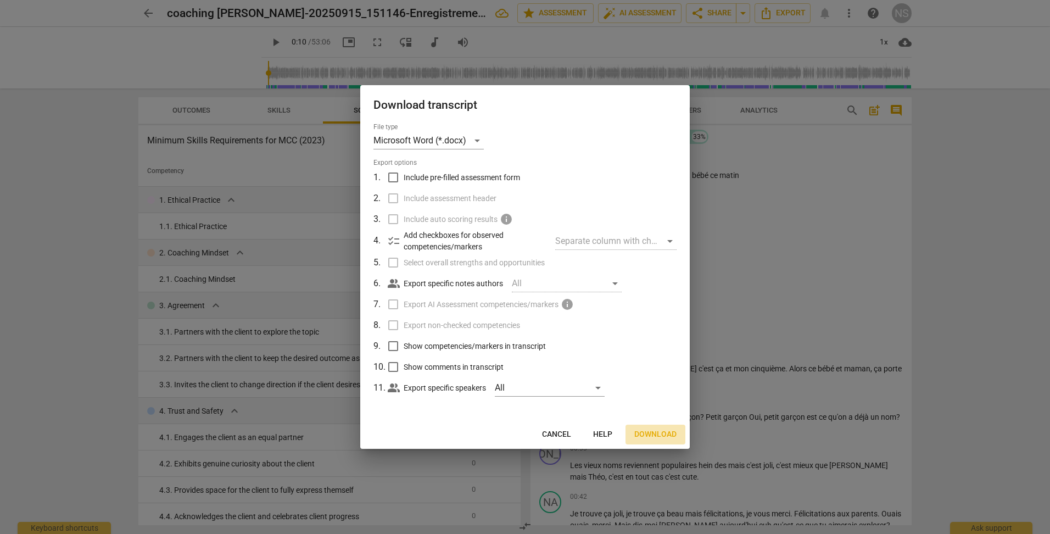
click at [651, 437] on span "Download" at bounding box center [655, 434] width 42 height 11
